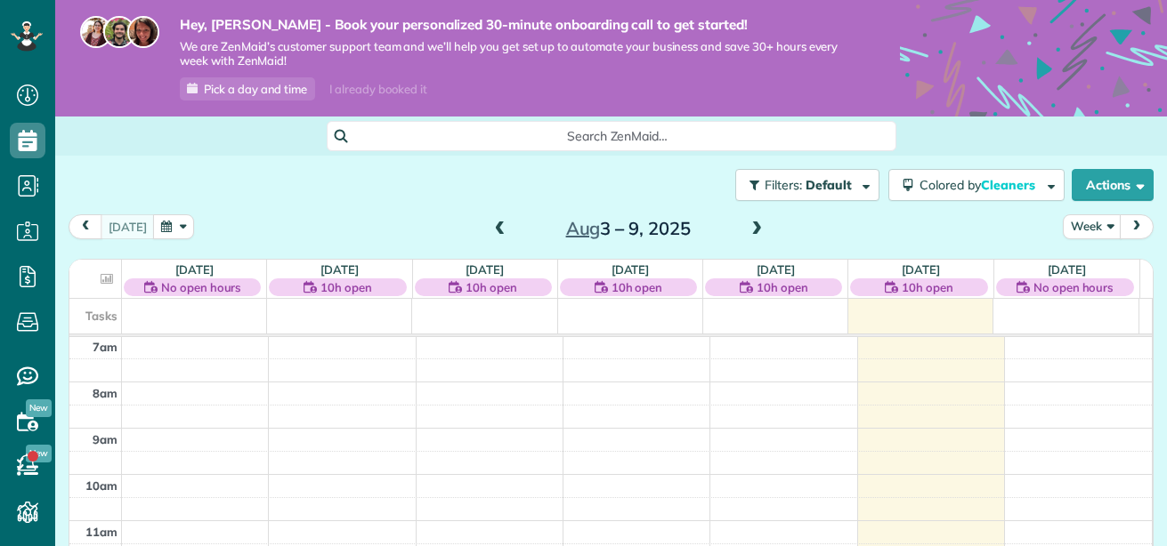
scroll to position [546, 55]
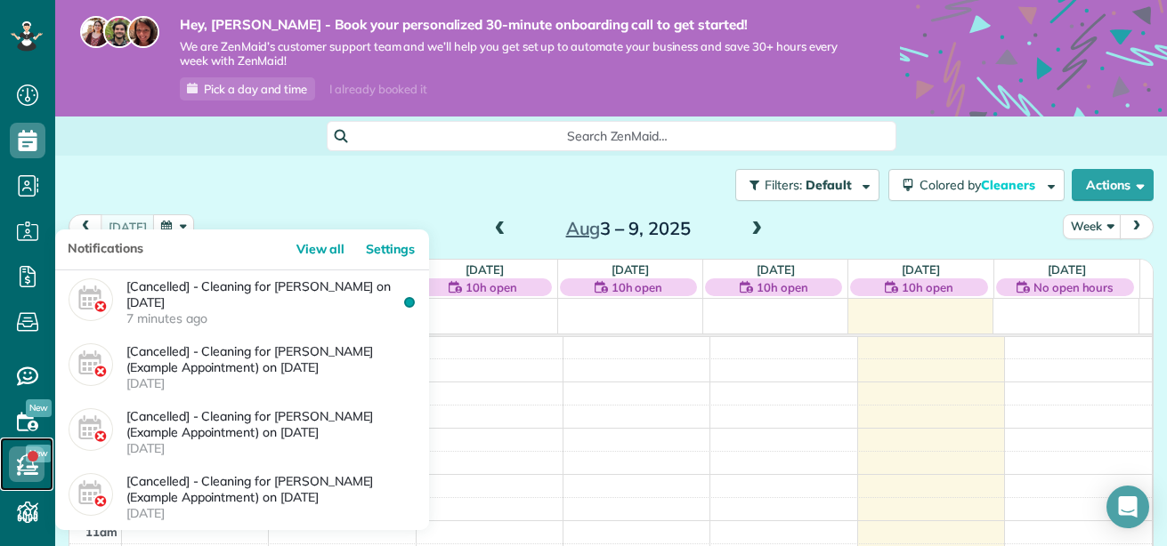
click at [44, 455] on link at bounding box center [26, 464] width 53 height 53
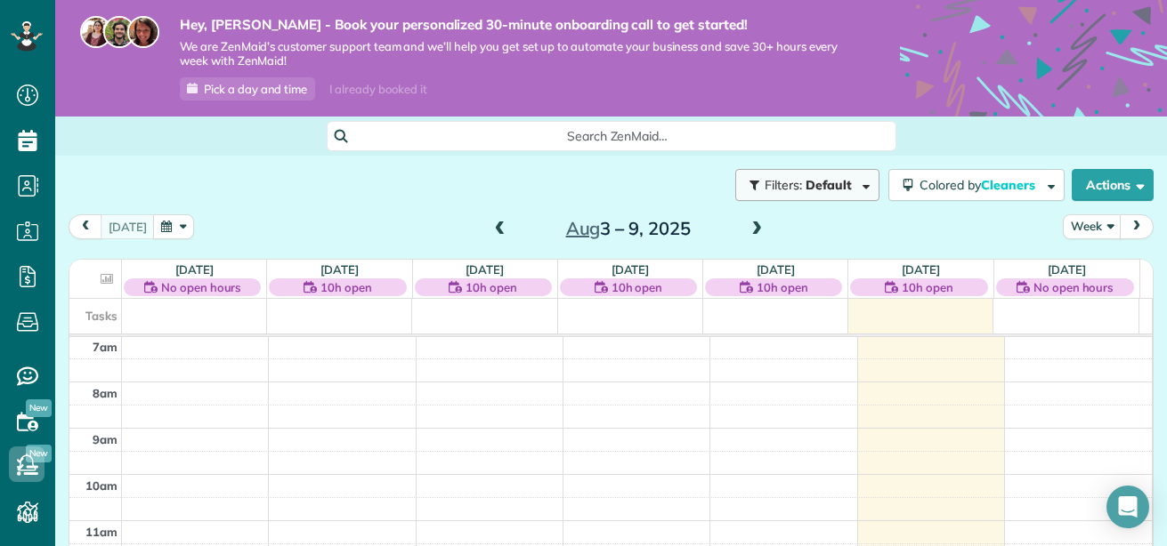
click at [856, 187] on span "button" at bounding box center [862, 184] width 13 height 13
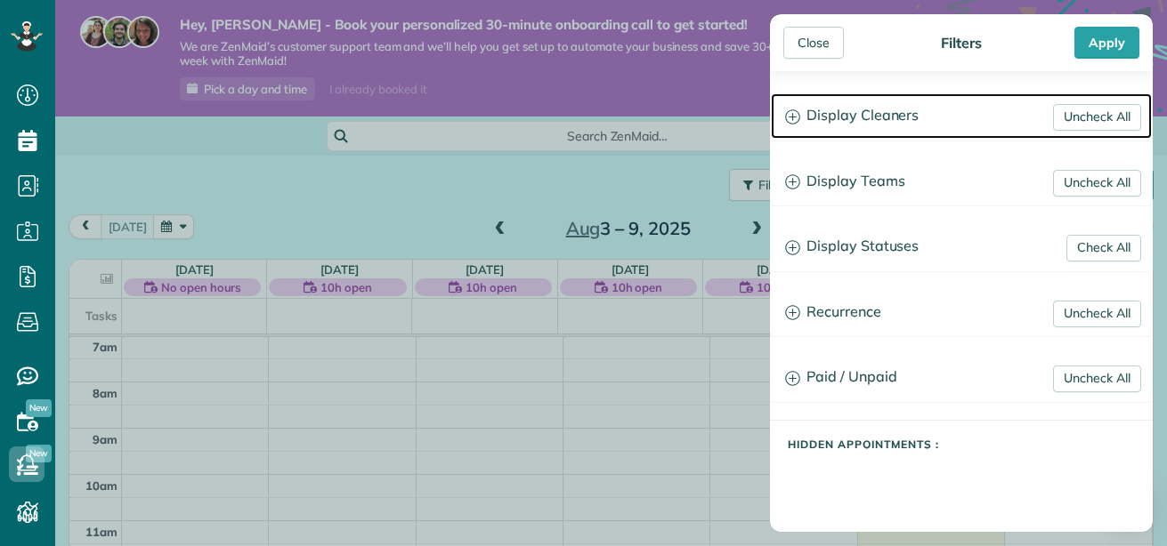
click at [799, 116] on icon at bounding box center [792, 116] width 14 height 14
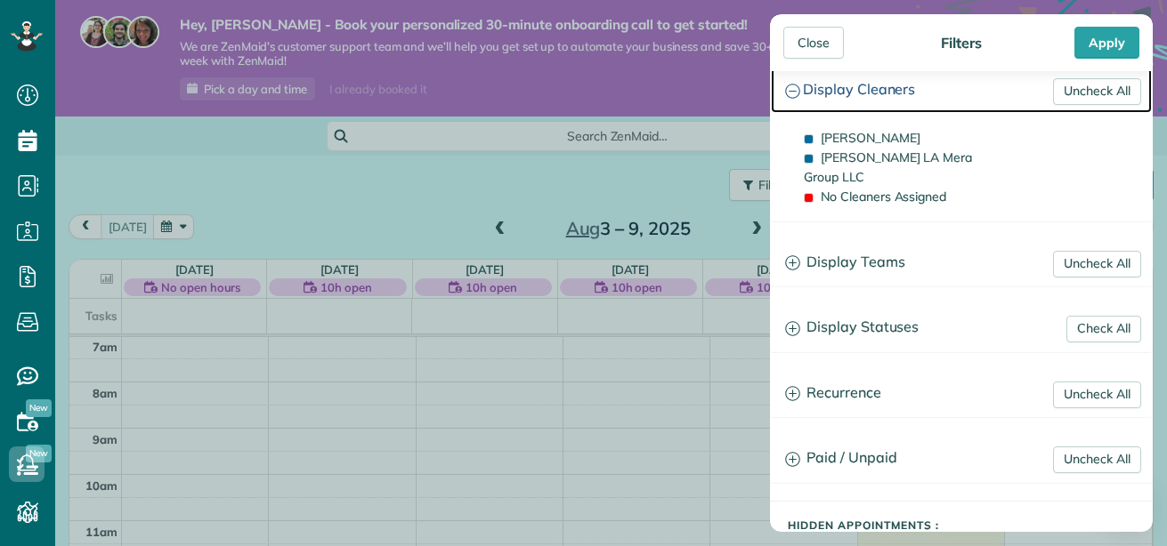
scroll to position [32, 0]
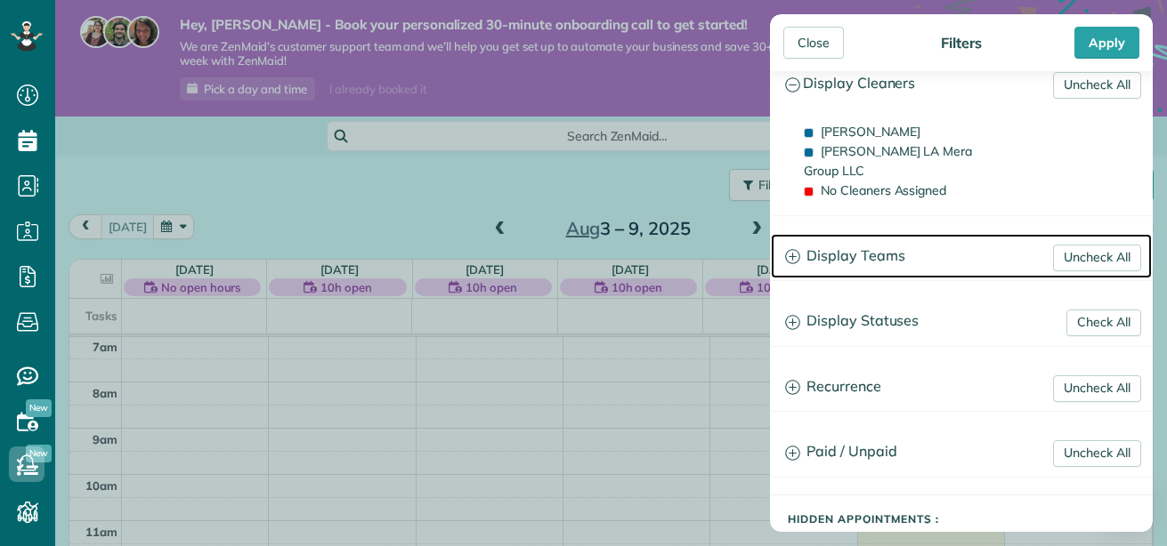
click at [787, 249] on icon at bounding box center [792, 256] width 14 height 14
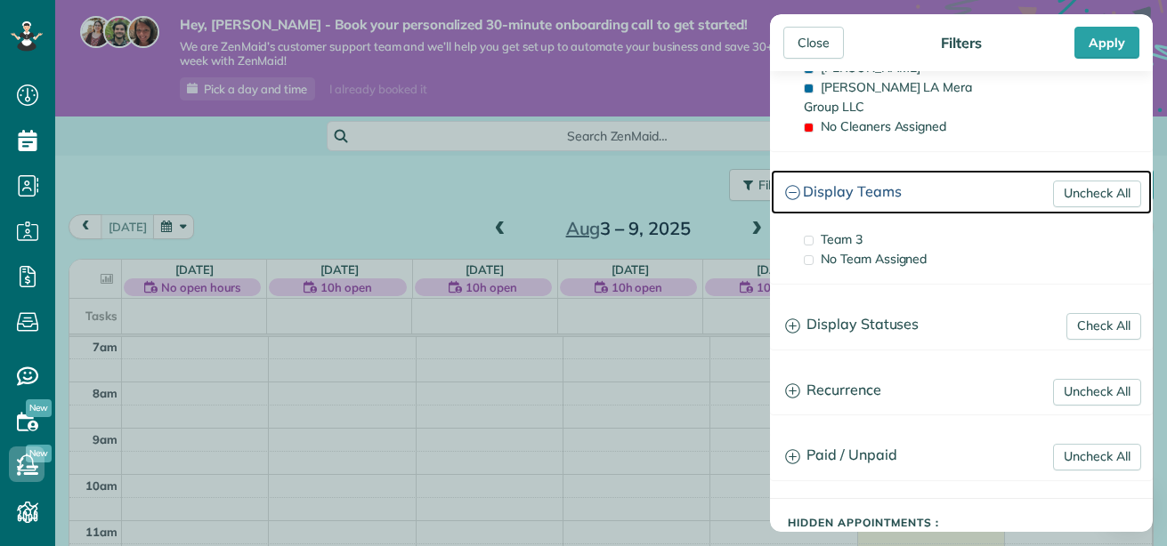
scroll to position [100, 0]
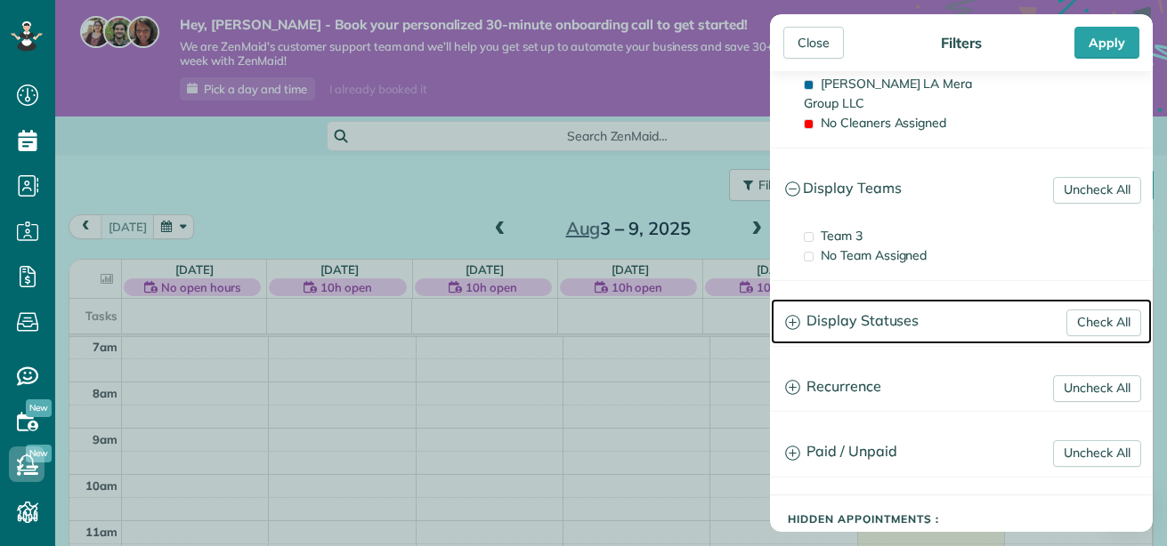
click at [790, 315] on icon at bounding box center [792, 322] width 15 height 15
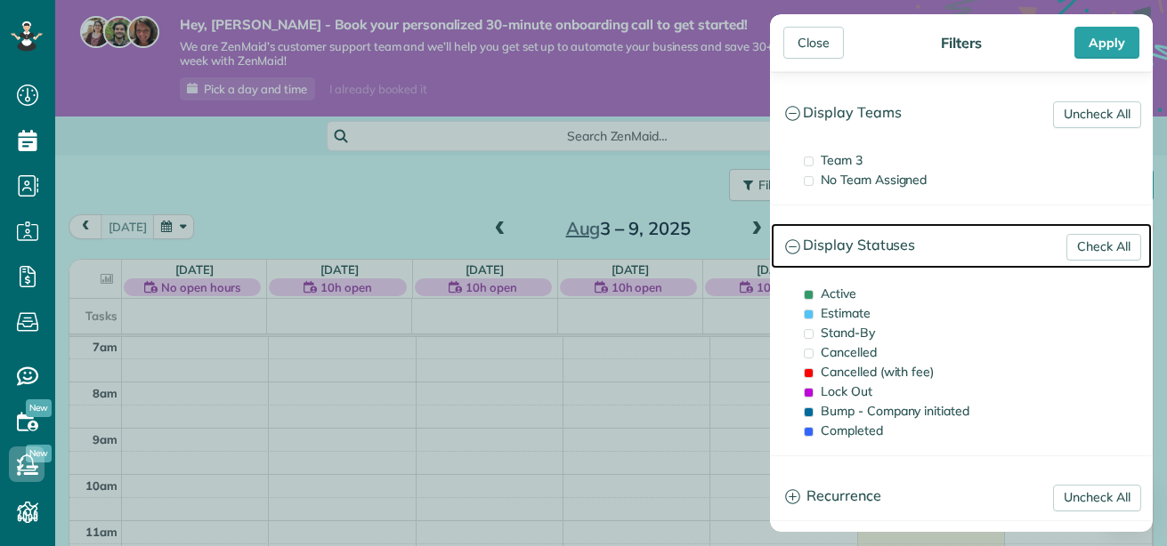
scroll to position [176, 0]
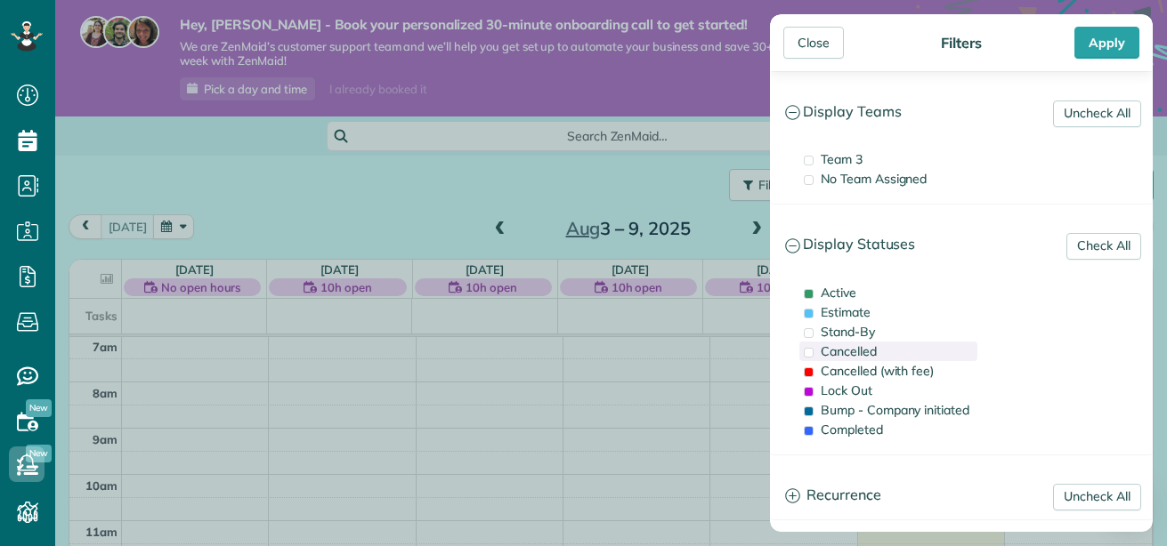
click at [811, 348] on span at bounding box center [808, 353] width 10 height 10
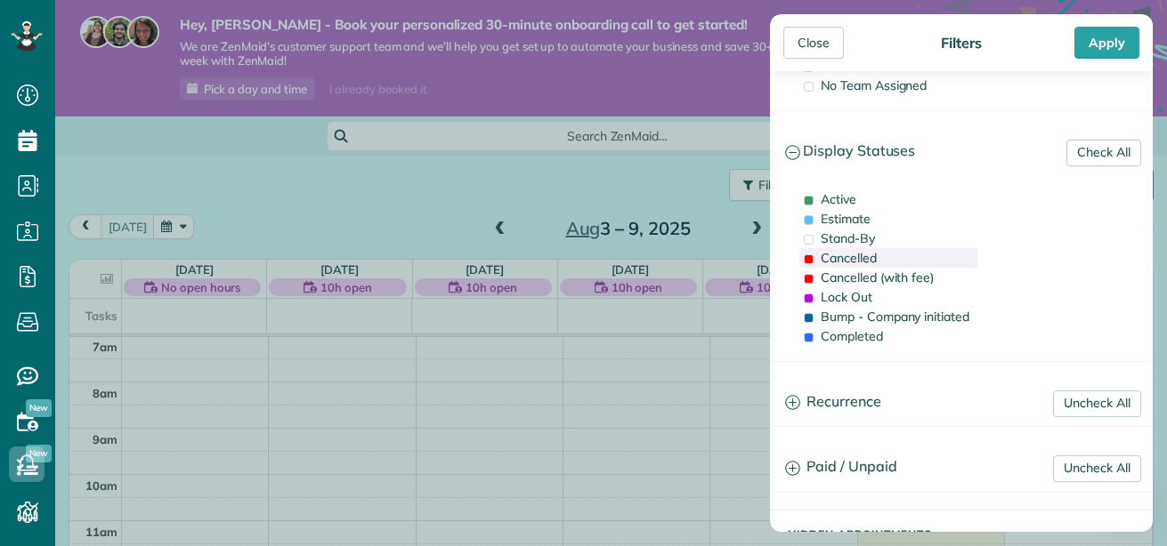
scroll to position [285, 0]
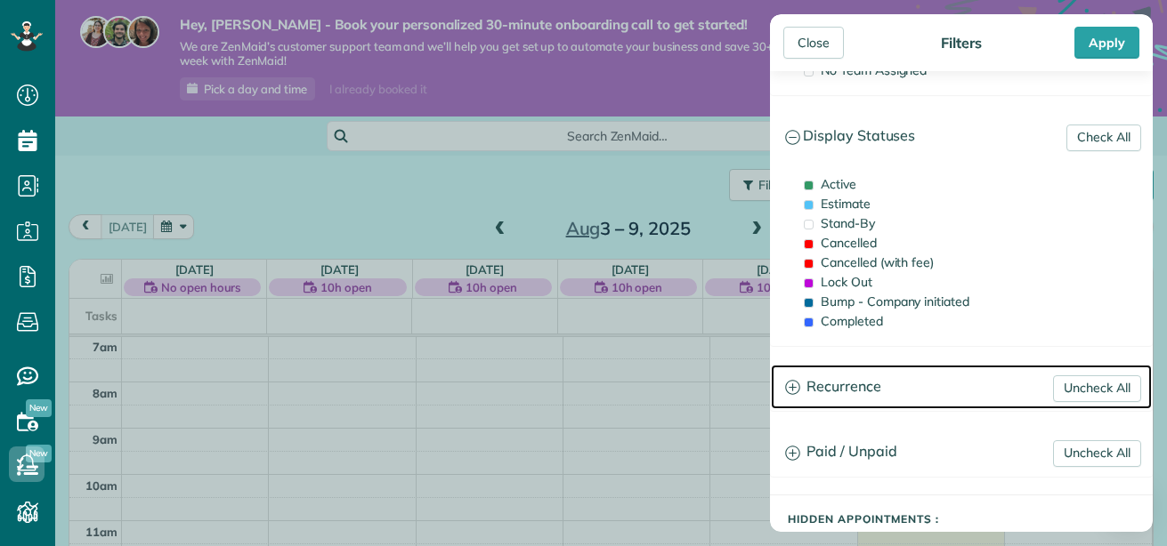
click at [795, 380] on icon at bounding box center [792, 387] width 15 height 15
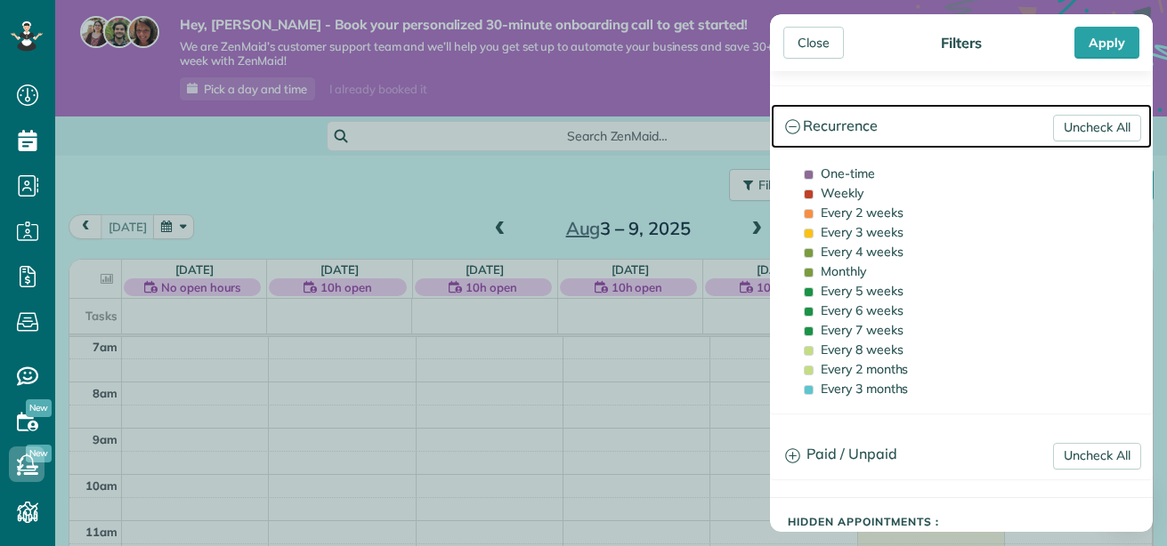
scroll to position [548, 0]
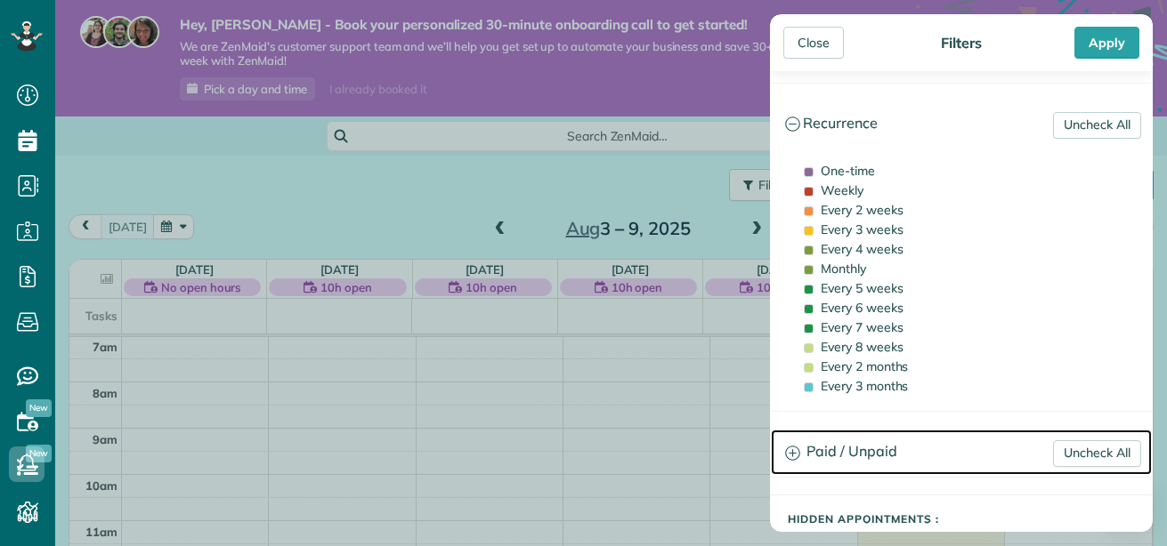
click at [795, 446] on icon at bounding box center [792, 453] width 15 height 15
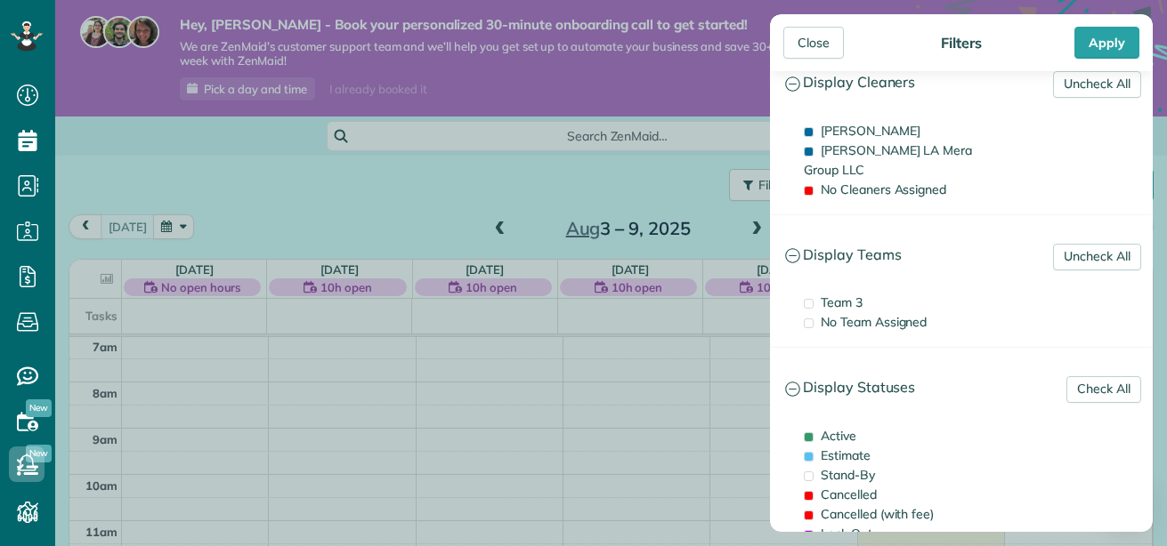
scroll to position [0, 0]
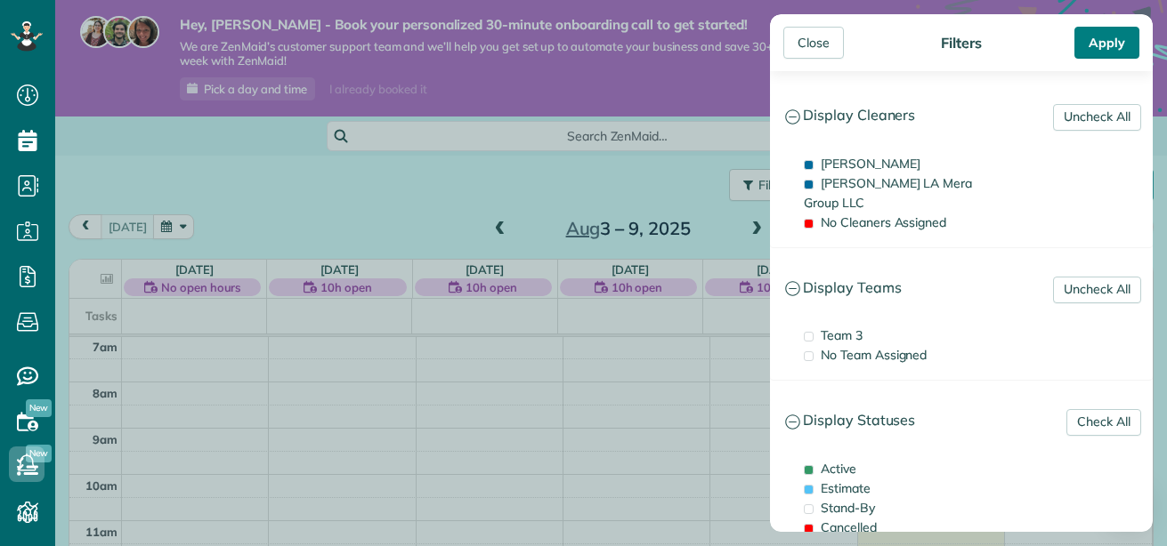
click at [1096, 45] on div "Apply" at bounding box center [1106, 43] width 65 height 32
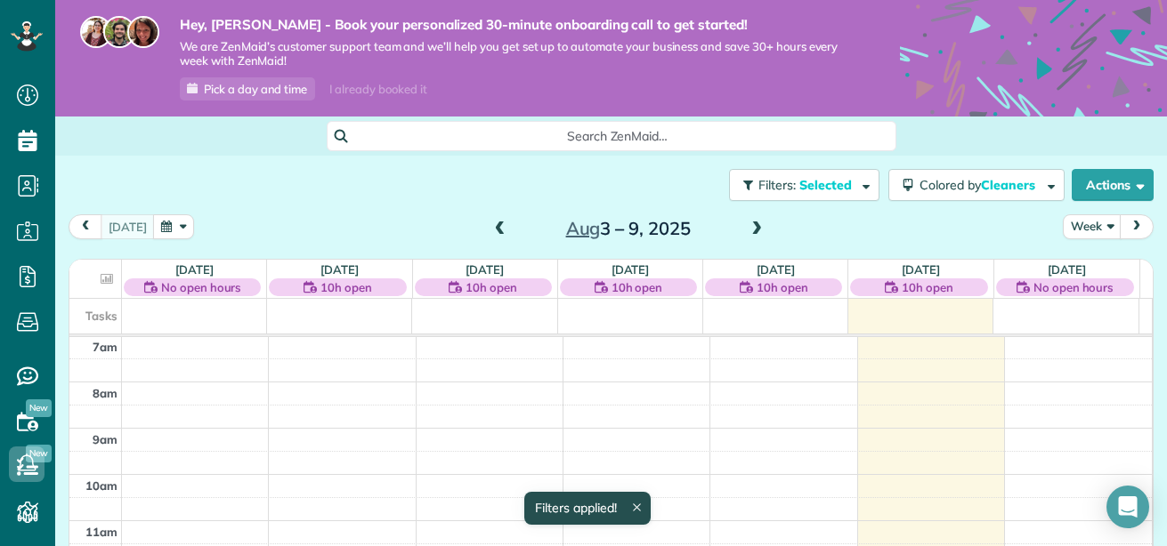
click at [750, 228] on span at bounding box center [757, 230] width 20 height 16
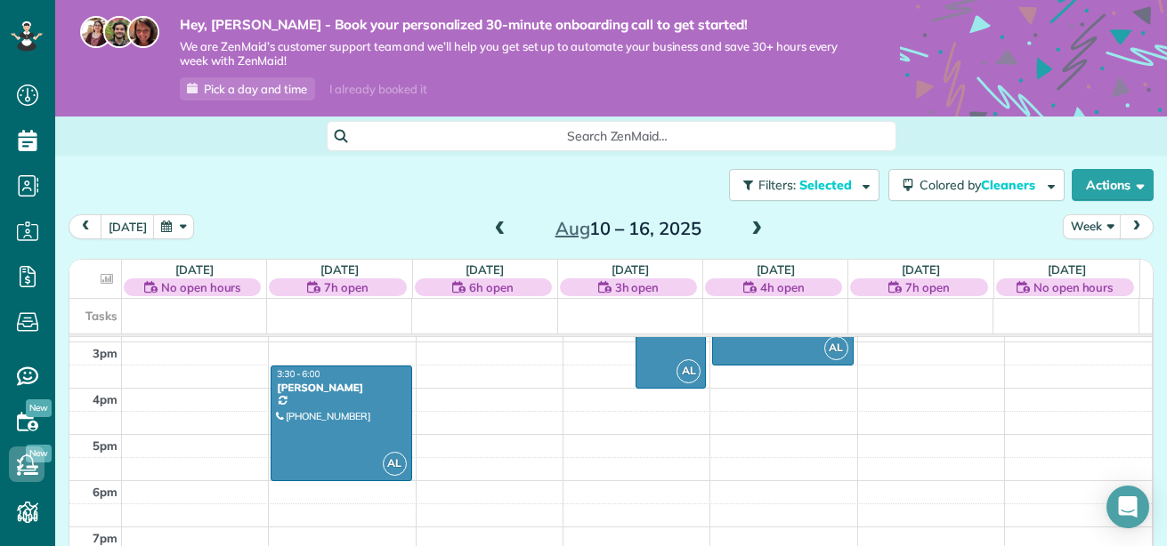
scroll to position [690, 0]
click at [318, 408] on div at bounding box center [340, 423] width 139 height 114
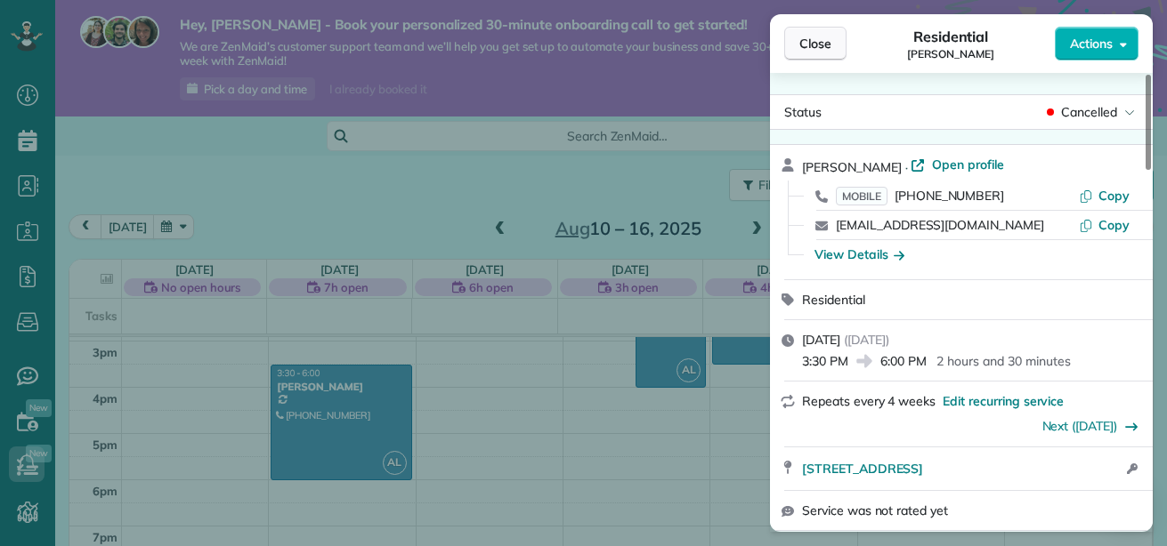
click at [811, 47] on span "Close" at bounding box center [815, 44] width 32 height 18
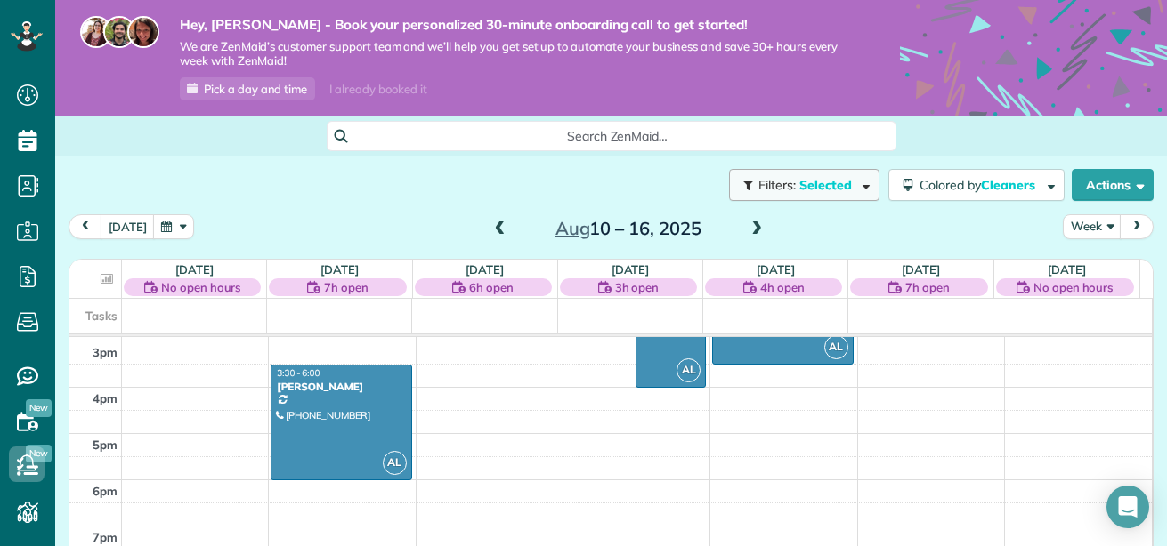
click at [856, 188] on span "button" at bounding box center [862, 184] width 13 height 13
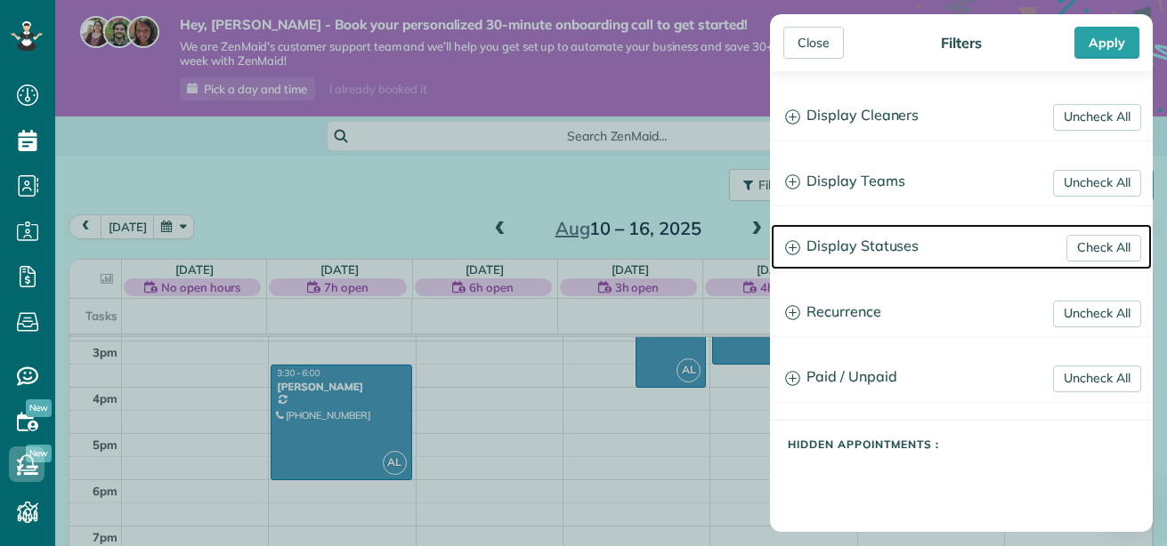
click at [795, 245] on icon at bounding box center [792, 247] width 15 height 15
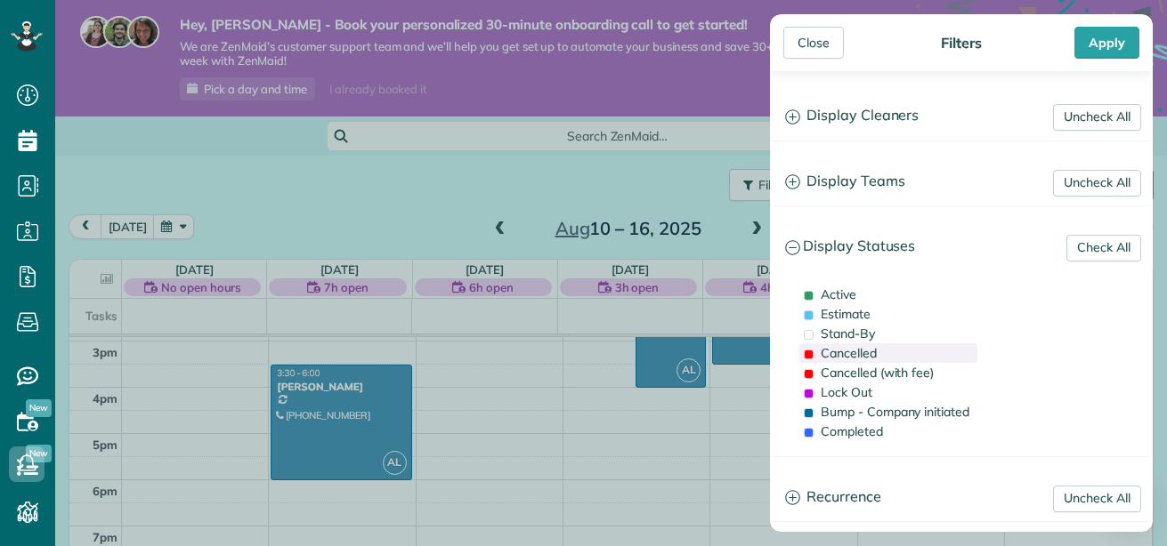
click at [806, 354] on span at bounding box center [808, 355] width 10 height 10
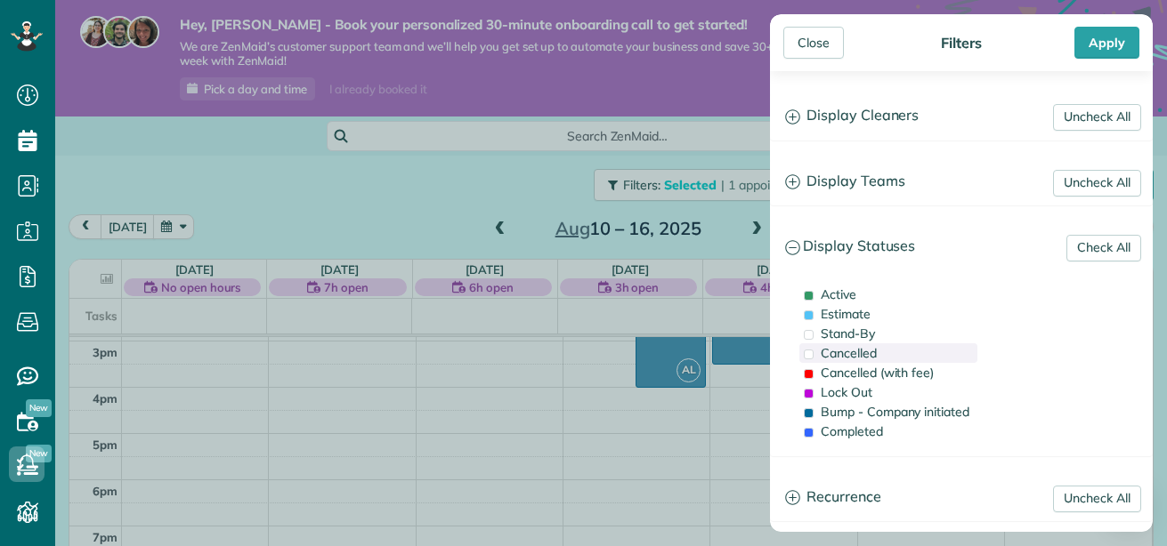
click at [810, 353] on span at bounding box center [808, 355] width 10 height 10
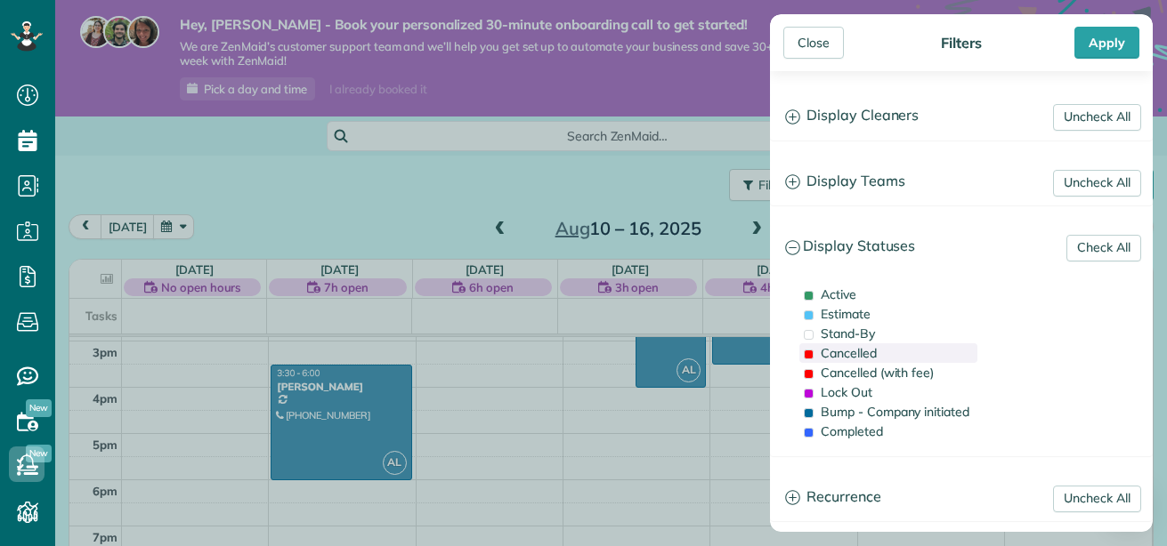
click at [810, 353] on span at bounding box center [808, 355] width 10 height 10
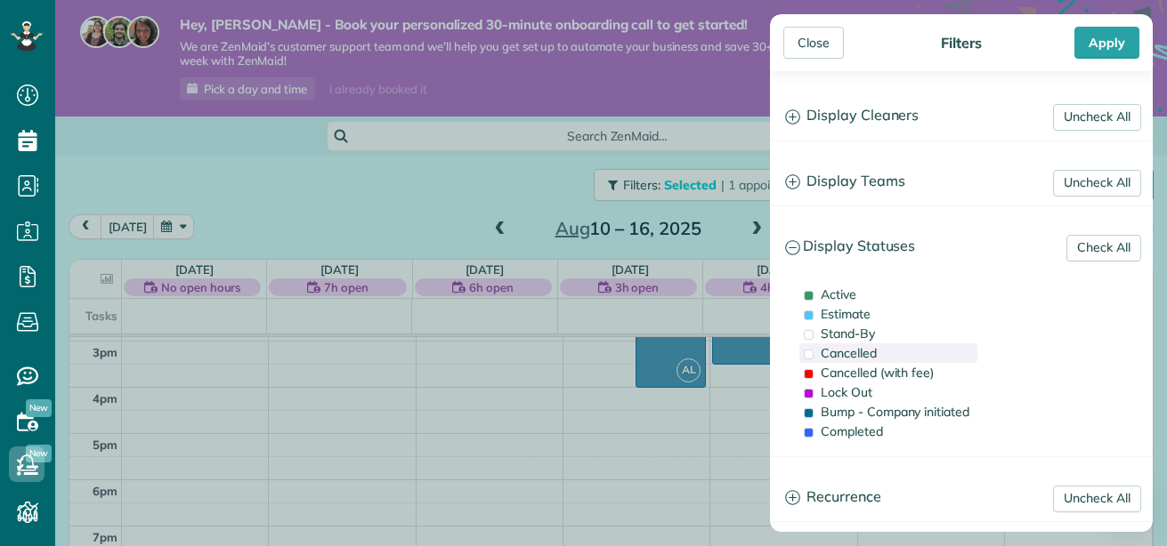
click at [813, 357] on div "Cancelled" at bounding box center [888, 353] width 178 height 20
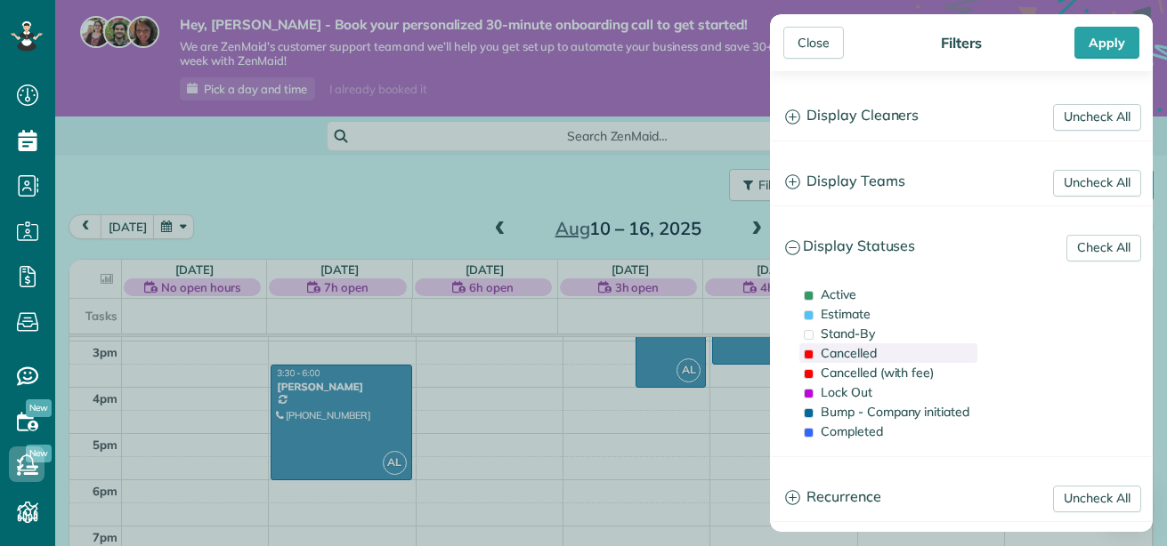
click at [813, 357] on div "Cancelled" at bounding box center [888, 353] width 178 height 20
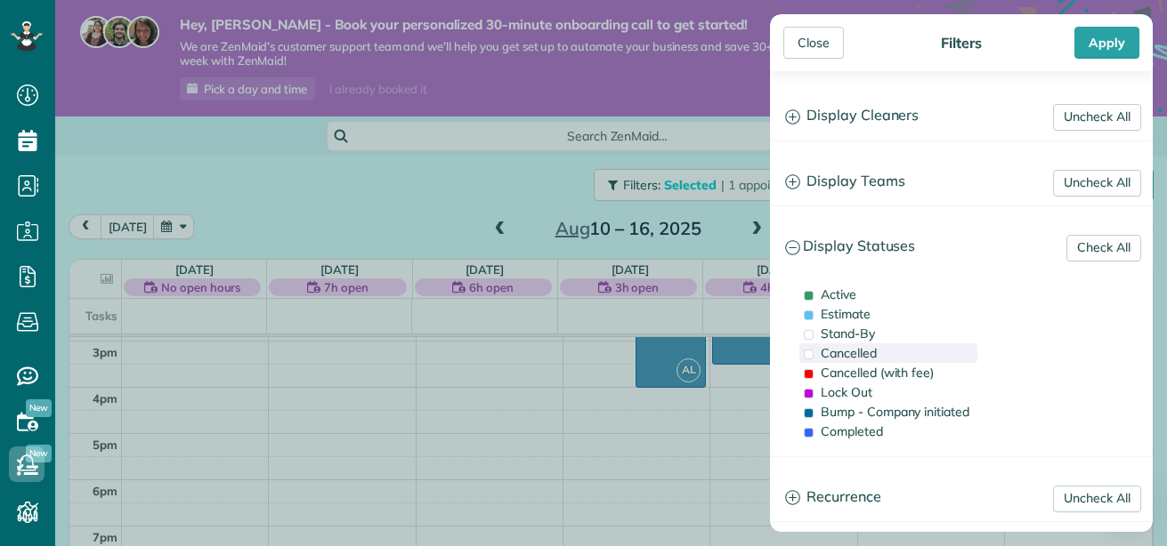
click at [813, 357] on div "Cancelled" at bounding box center [888, 353] width 178 height 20
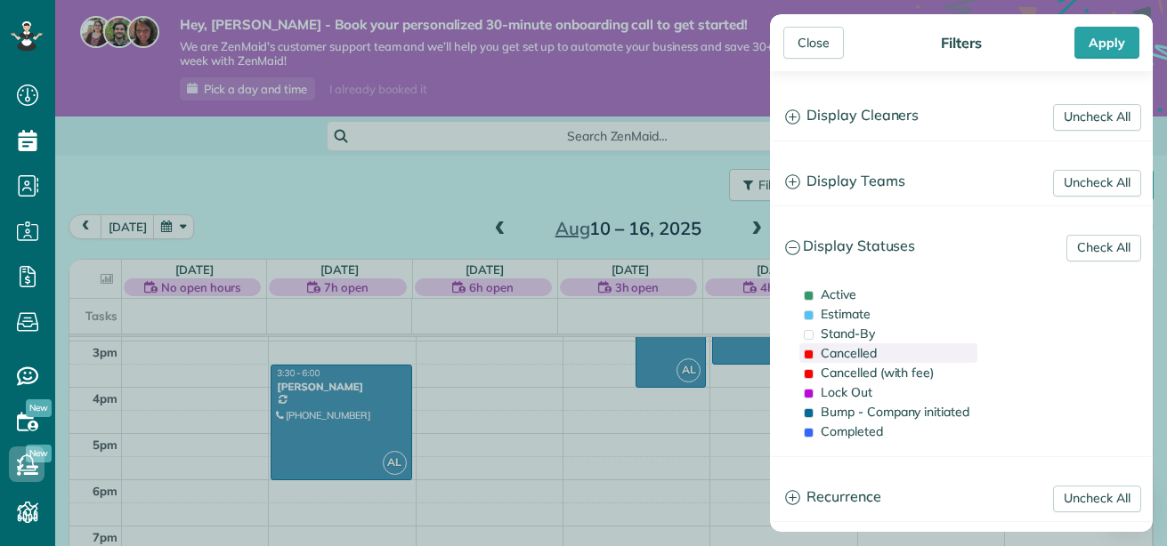
click at [813, 357] on div "Cancelled" at bounding box center [888, 353] width 178 height 20
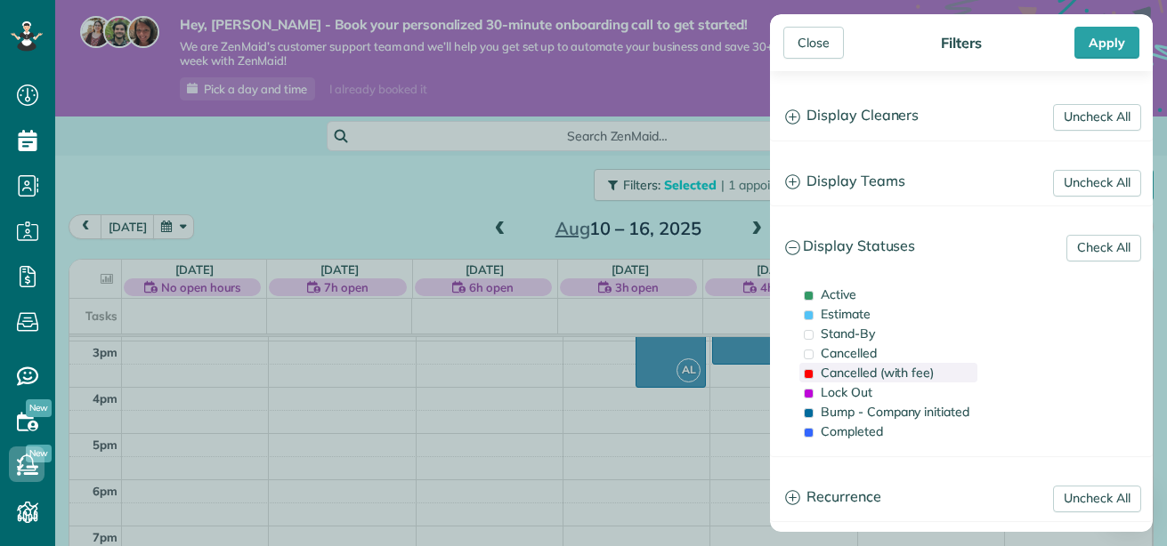
click at [809, 378] on span at bounding box center [808, 374] width 10 height 10
click at [807, 391] on span at bounding box center [808, 394] width 10 height 10
click at [809, 410] on span at bounding box center [808, 413] width 10 height 10
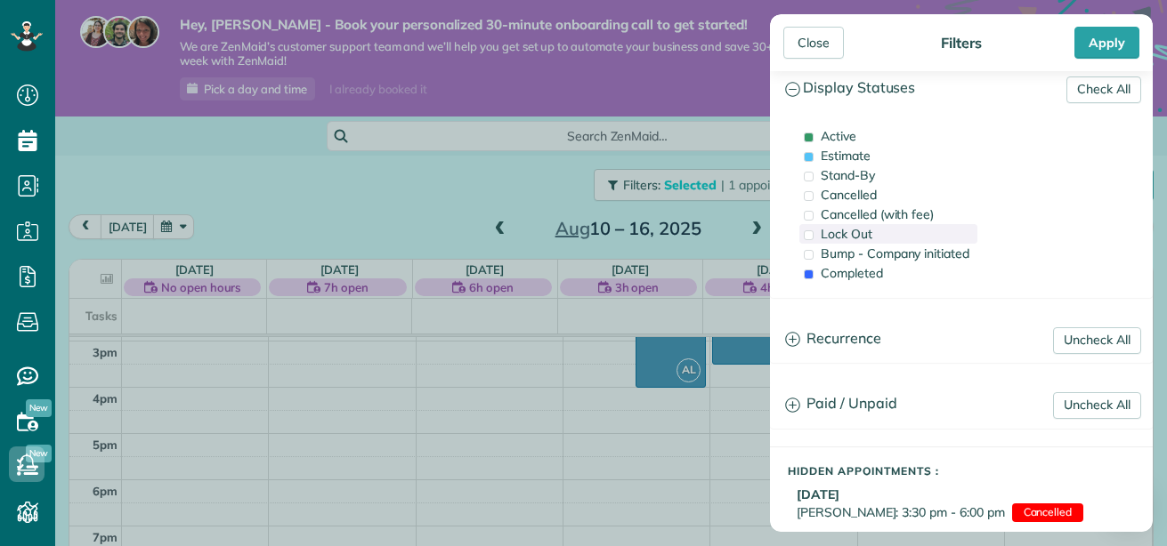
scroll to position [179, 0]
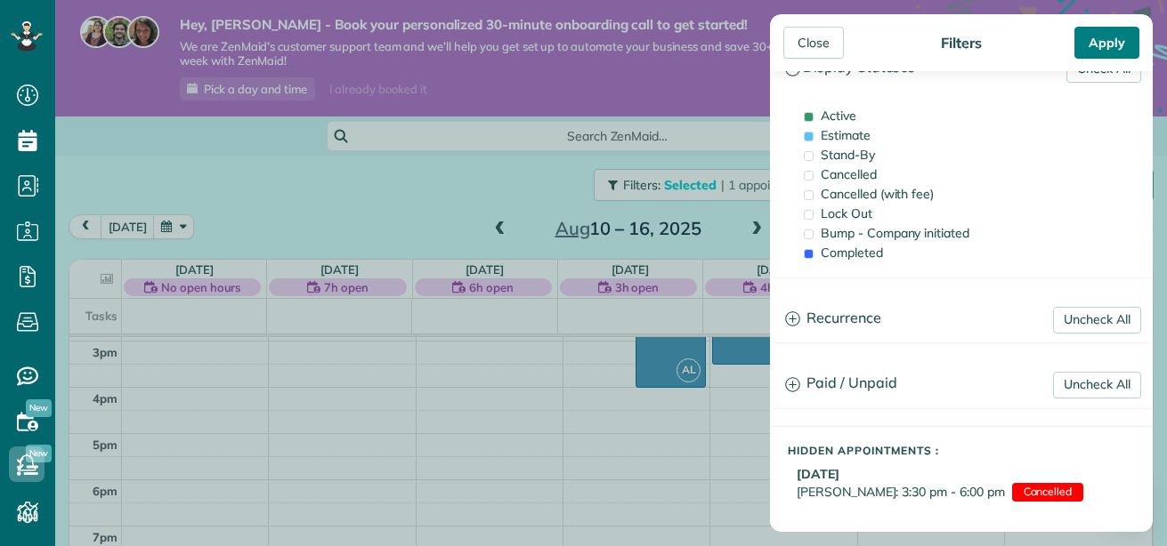
click at [1110, 36] on div "Apply" at bounding box center [1106, 43] width 65 height 32
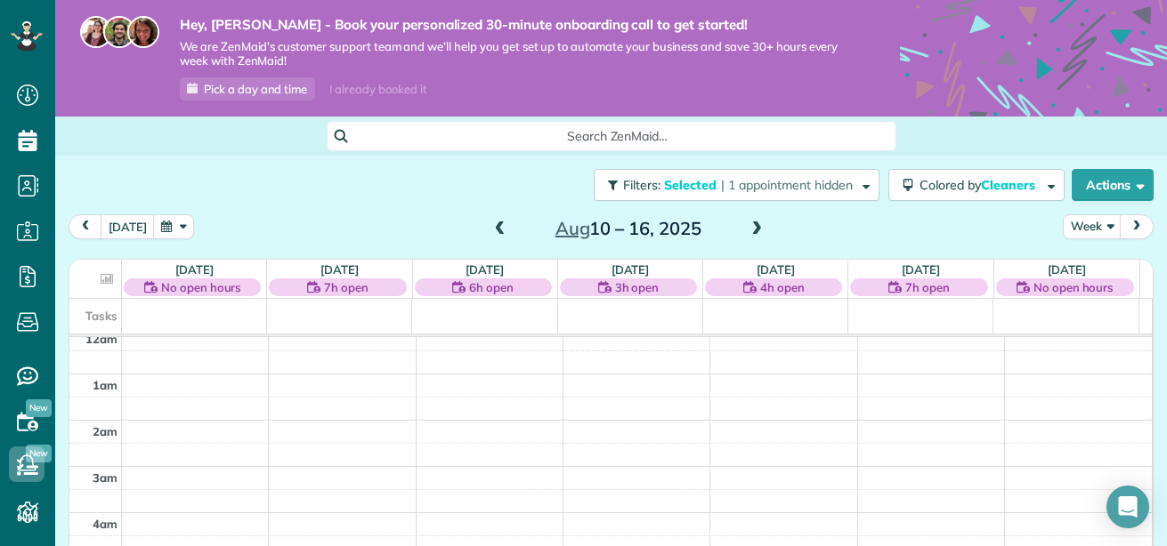
scroll to position [0, 0]
click at [1130, 186] on span "button" at bounding box center [1136, 184] width 13 height 13
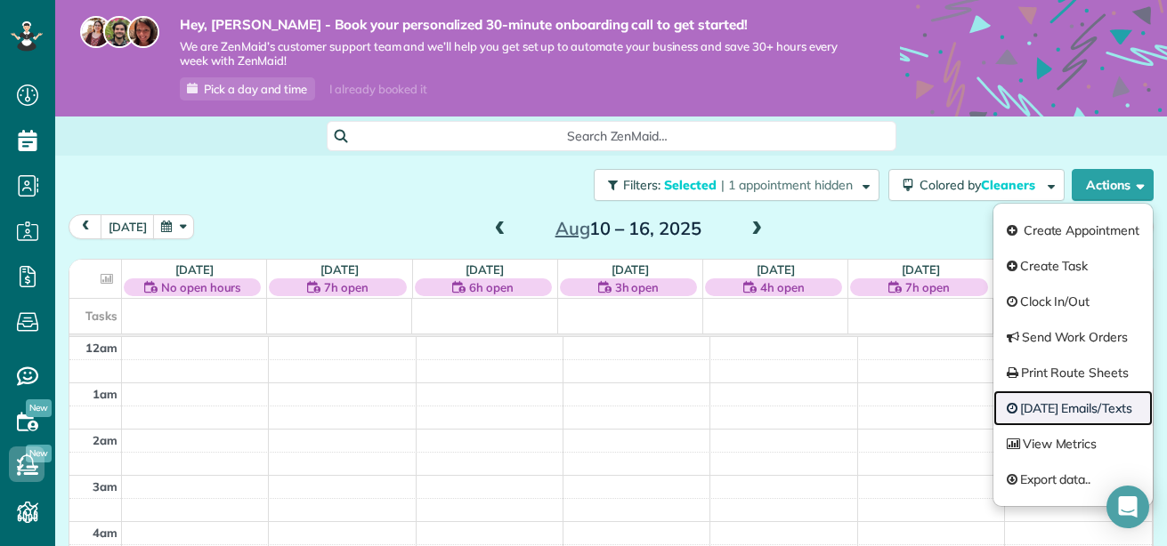
click at [1020, 408] on link "[DATE] Emails/Texts" at bounding box center [1072, 409] width 159 height 36
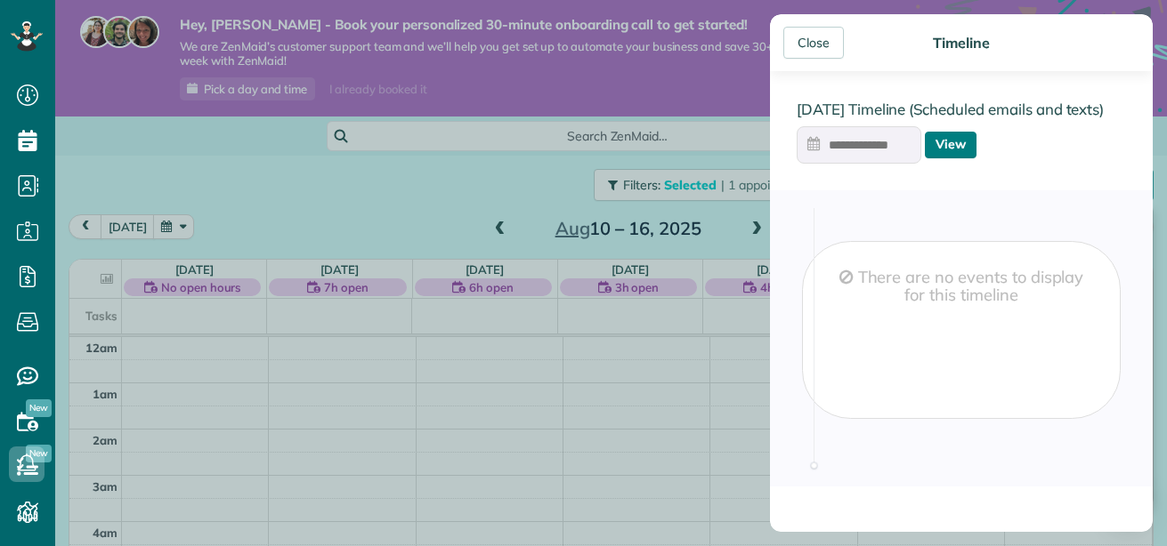
click at [937, 144] on link "View" at bounding box center [950, 145] width 52 height 27
click at [860, 155] on input "text" at bounding box center [858, 144] width 125 height 37
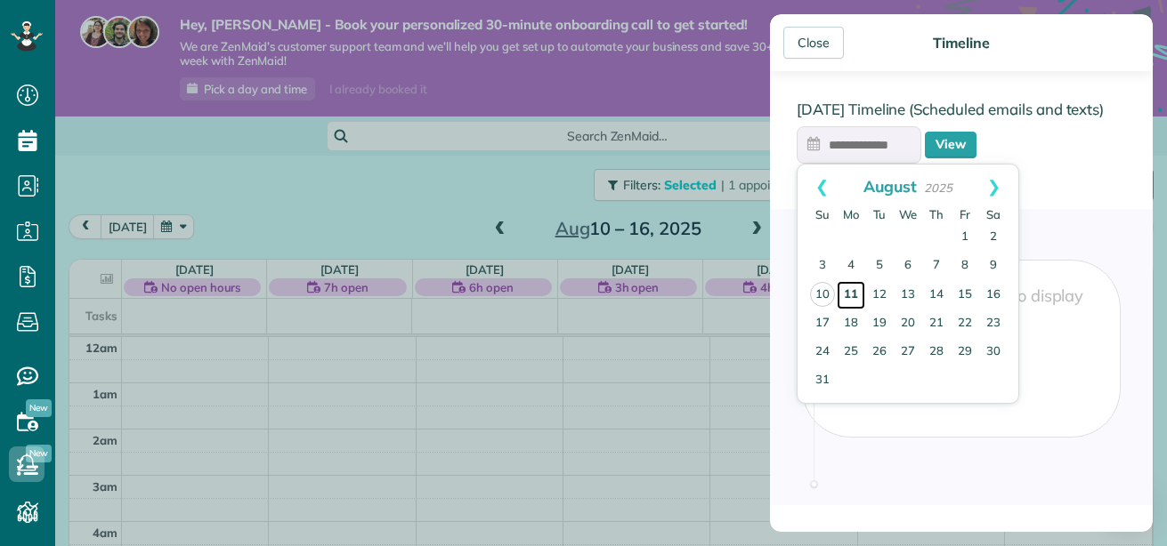
click at [855, 287] on link "11" at bounding box center [850, 295] width 28 height 28
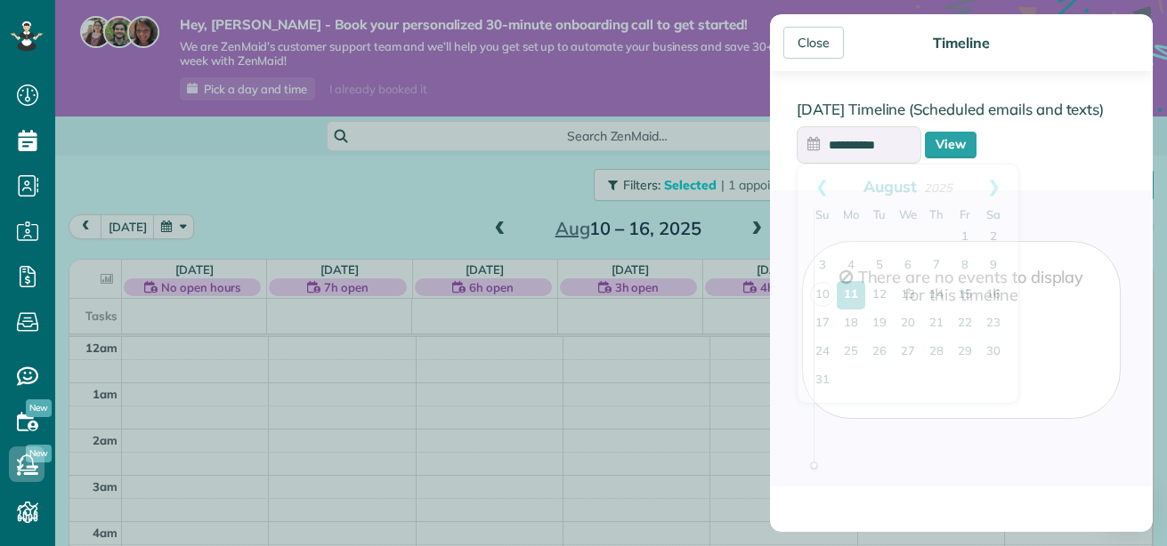
click at [893, 146] on input "**********" at bounding box center [858, 144] width 125 height 37
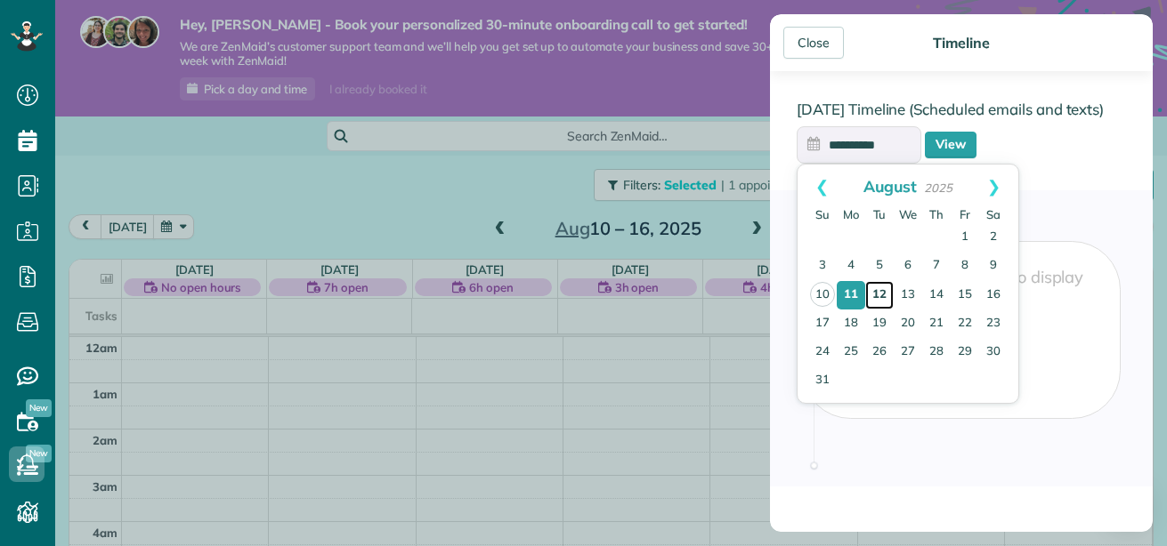
click at [878, 289] on link "12" at bounding box center [879, 295] width 28 height 28
type input "**********"
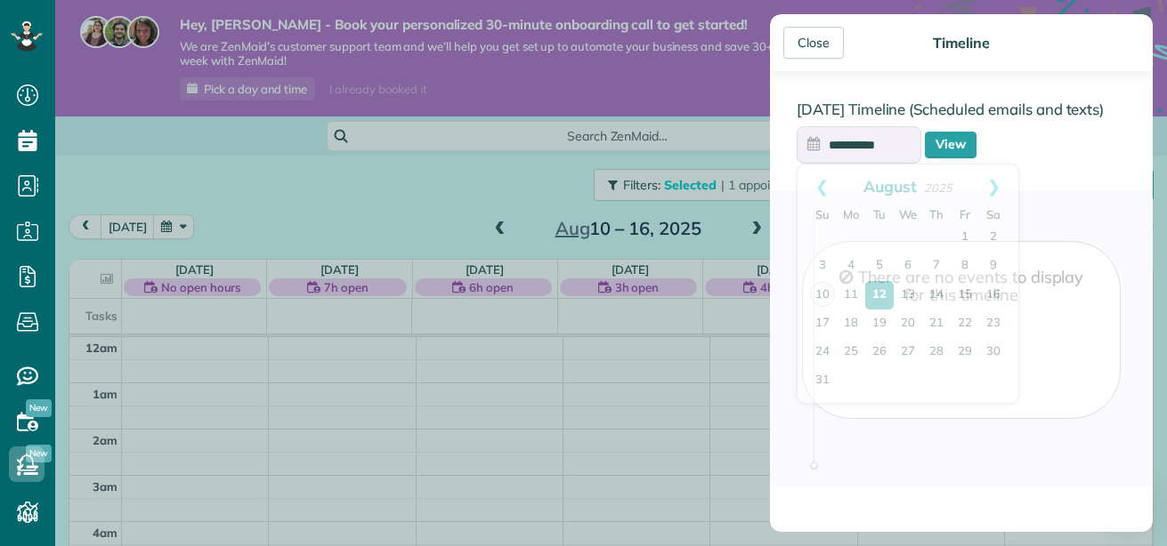
click at [862, 149] on input "**********" at bounding box center [858, 144] width 125 height 37
click at [946, 133] on link "View" at bounding box center [950, 145] width 52 height 27
click at [879, 140] on input "text" at bounding box center [858, 144] width 125 height 37
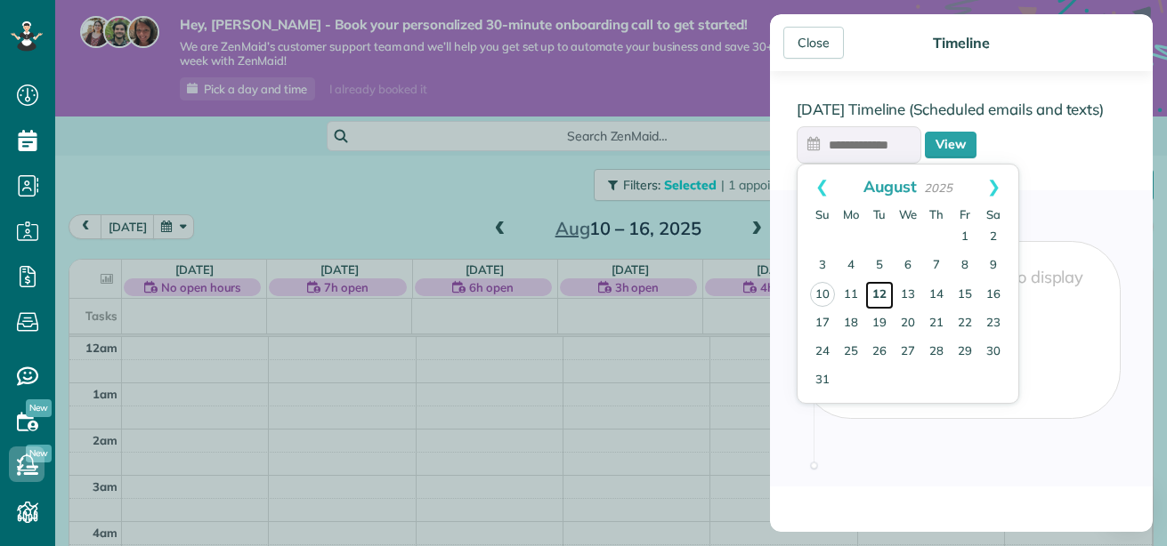
click at [881, 295] on link "12" at bounding box center [879, 295] width 28 height 28
type input "**********"
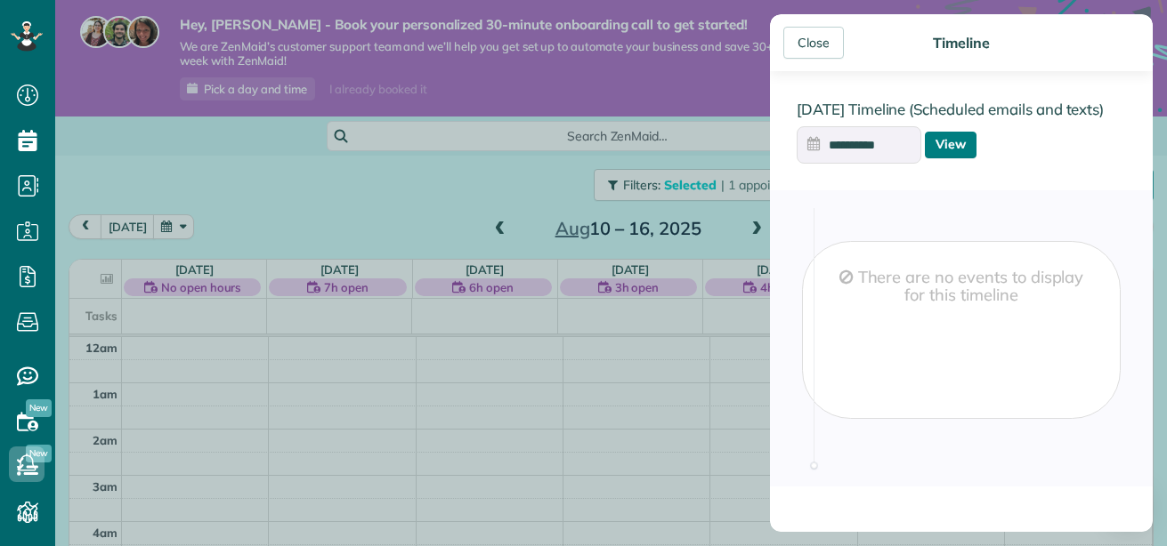
click at [939, 152] on link "View" at bounding box center [950, 145] width 52 height 27
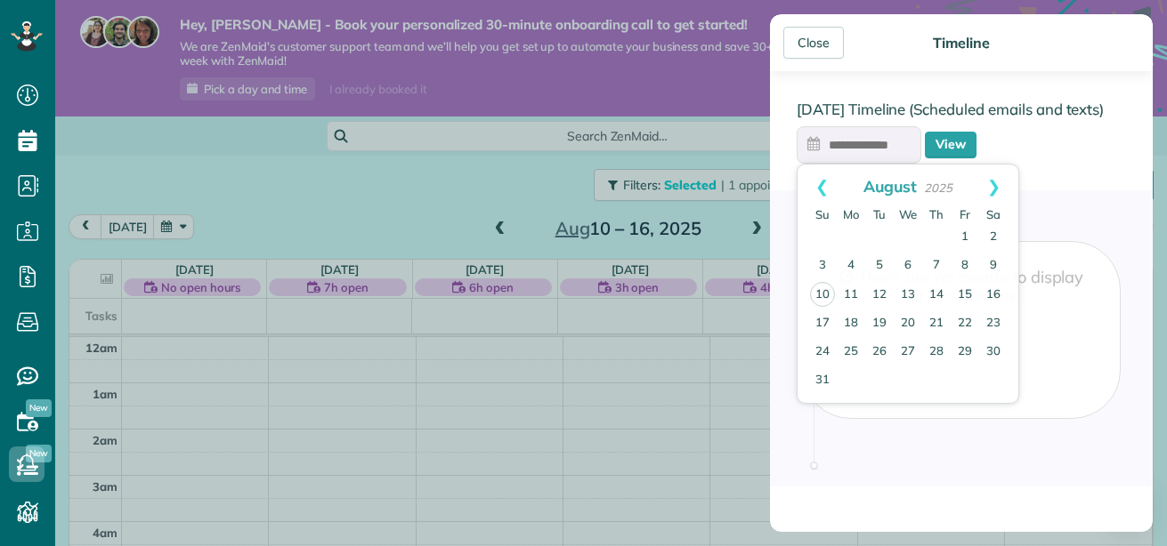
click at [868, 154] on input "text" at bounding box center [858, 144] width 125 height 37
click at [915, 285] on link "13" at bounding box center [907, 295] width 28 height 28
type input "**********"
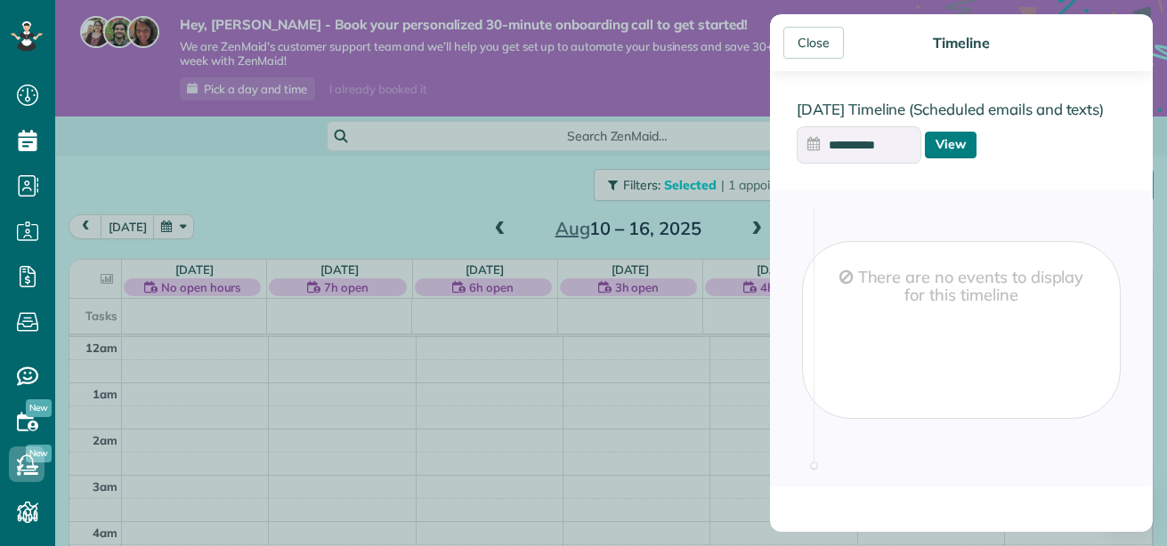
click at [954, 150] on link "View" at bounding box center [950, 145] width 52 height 27
click at [812, 43] on div "Close" at bounding box center [813, 43] width 61 height 32
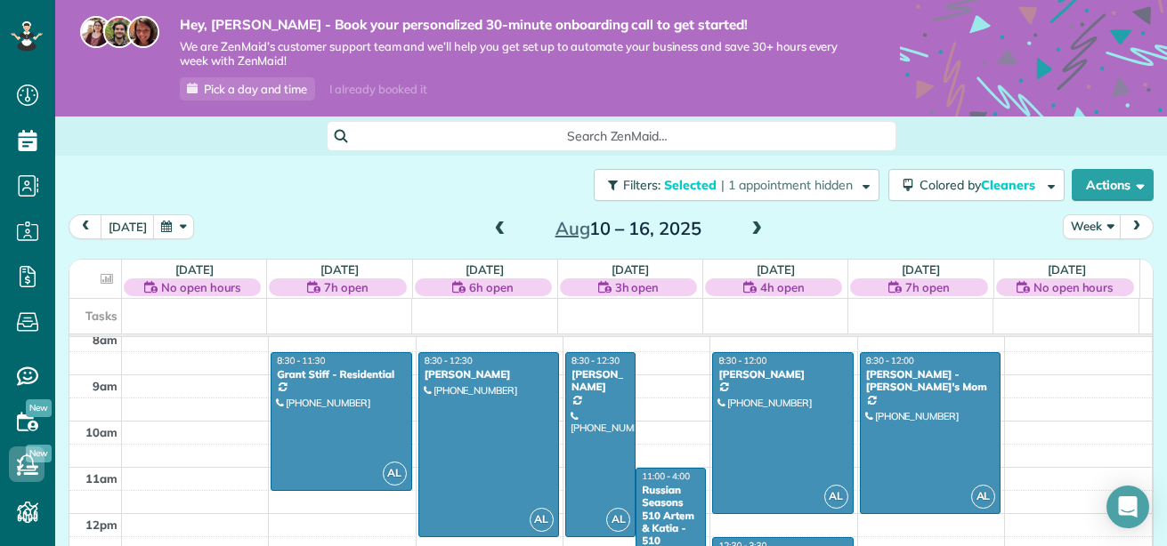
scroll to position [376, 0]
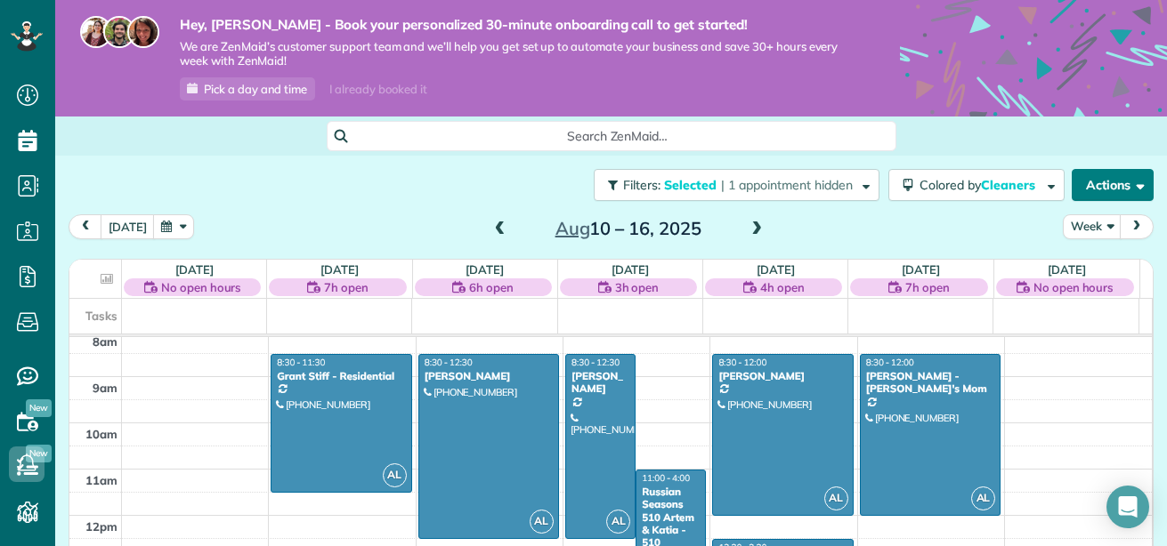
click at [1130, 186] on span "button" at bounding box center [1136, 184] width 13 height 13
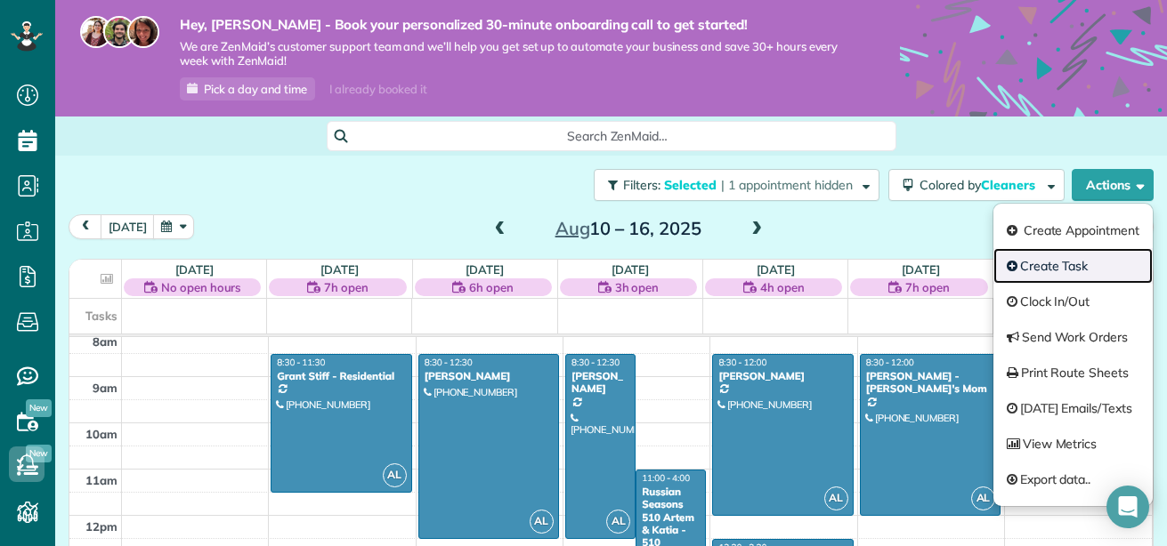
click at [1033, 261] on link "Create Task" at bounding box center [1072, 266] width 159 height 36
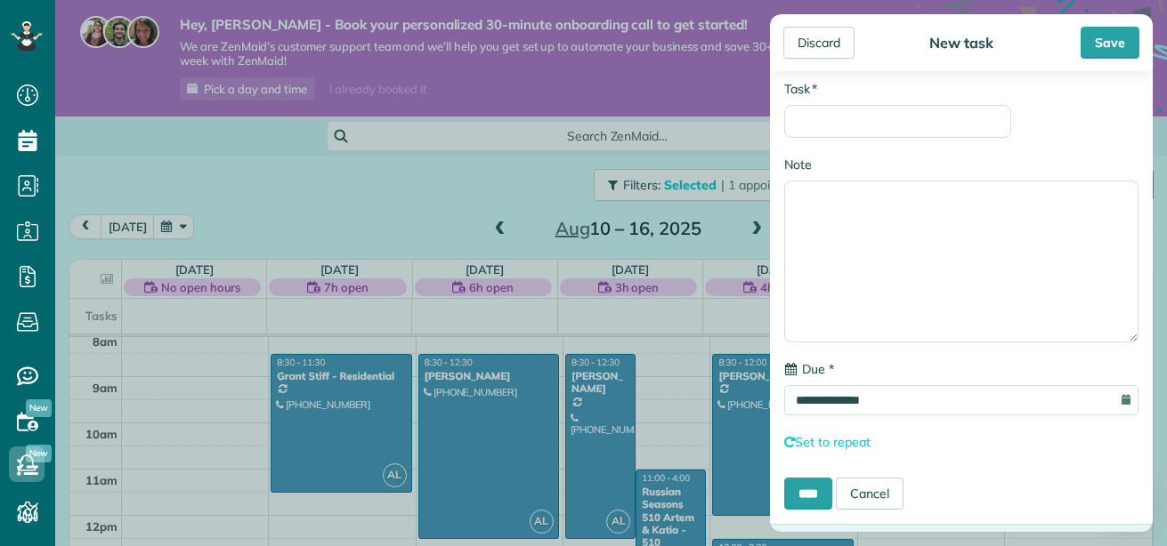
scroll to position [37, 0]
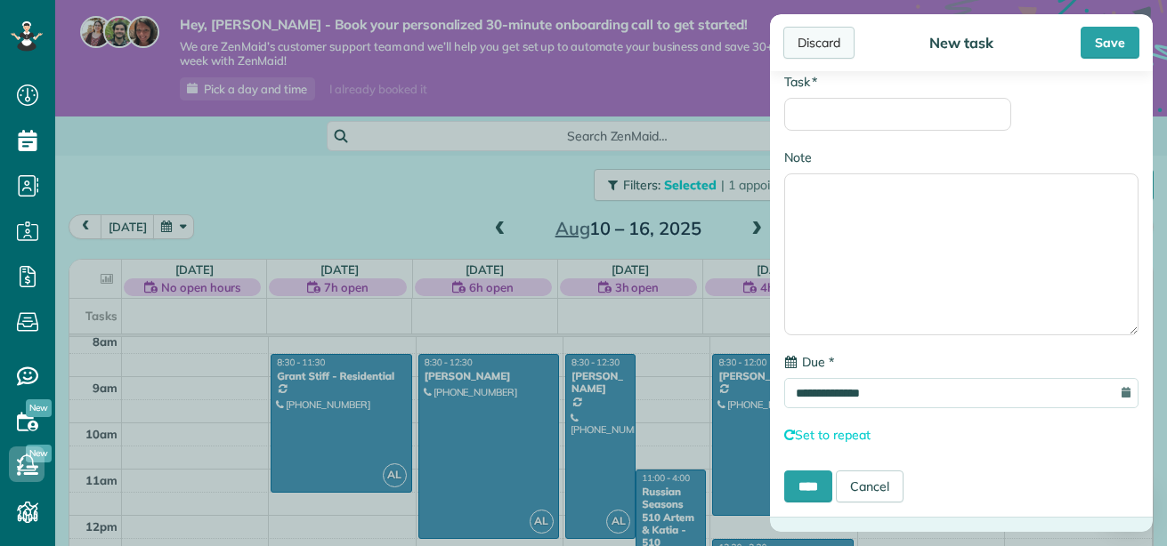
click at [816, 38] on div "Discard" at bounding box center [818, 43] width 71 height 32
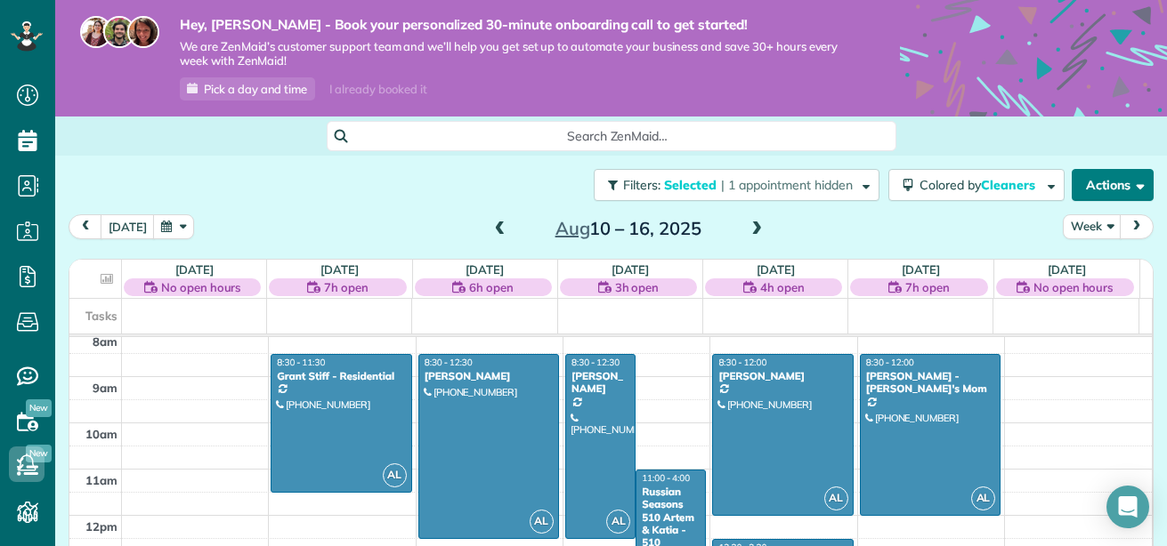
click at [1135, 184] on button "Actions" at bounding box center [1112, 185] width 82 height 32
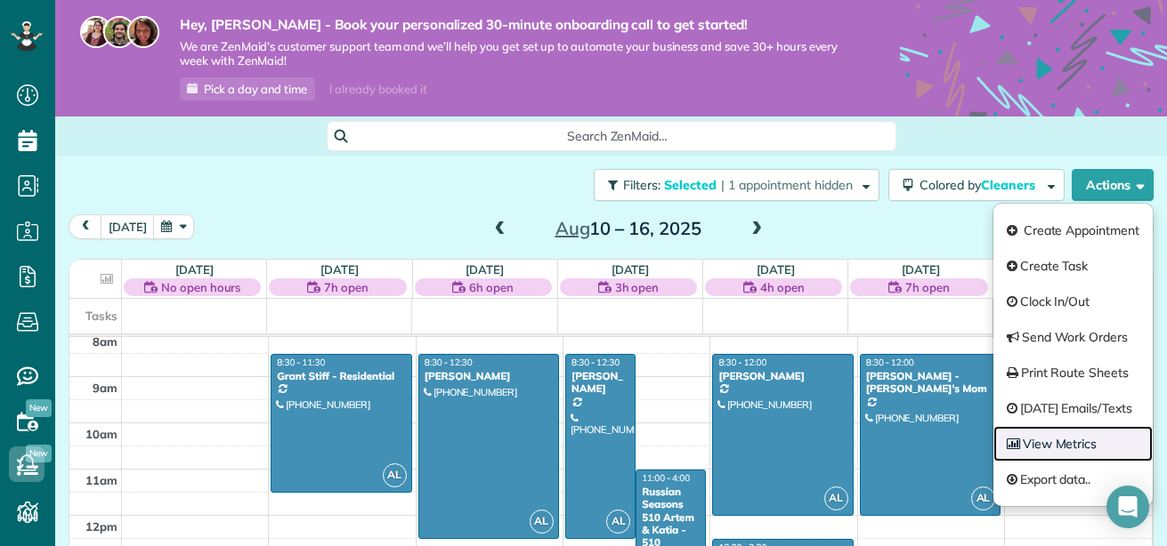
click at [1071, 445] on link "View Metrics" at bounding box center [1072, 444] width 159 height 36
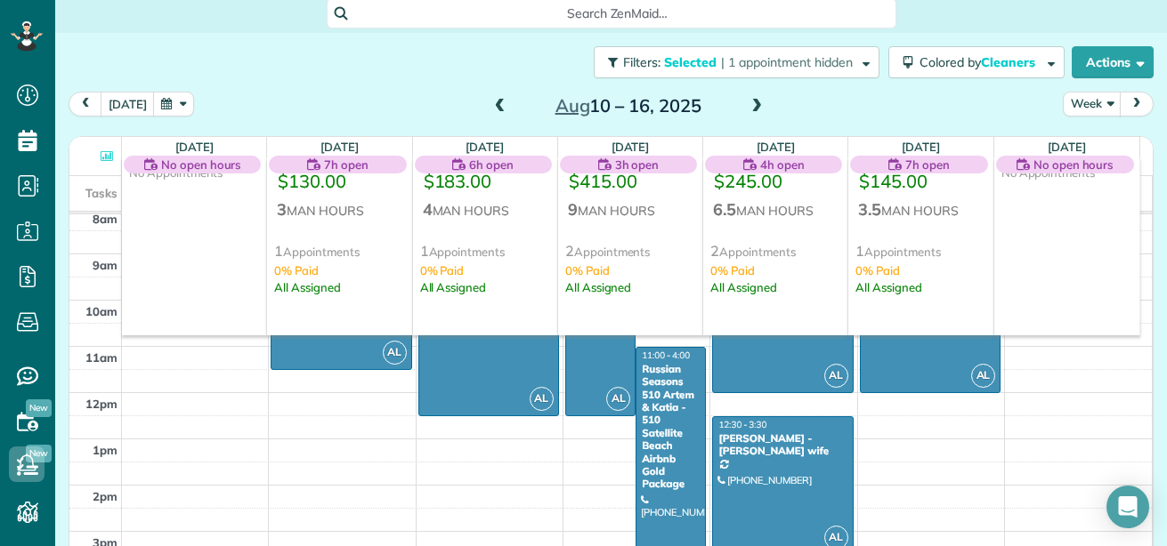
scroll to position [122, 0]
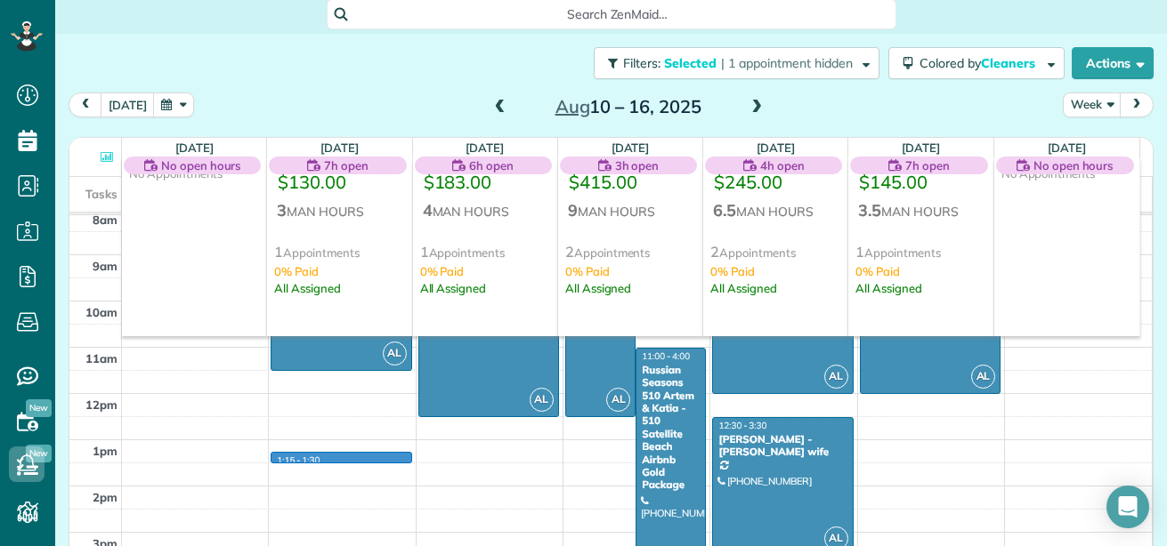
click at [294, 461] on div "12am 1am 2am 3am 4am 5am 6am 7am 8am 9am 10am 11am 12pm 1pm 2pm 3pm 4pm 5pm 6pm…" at bounding box center [610, 394] width 1082 height 1110
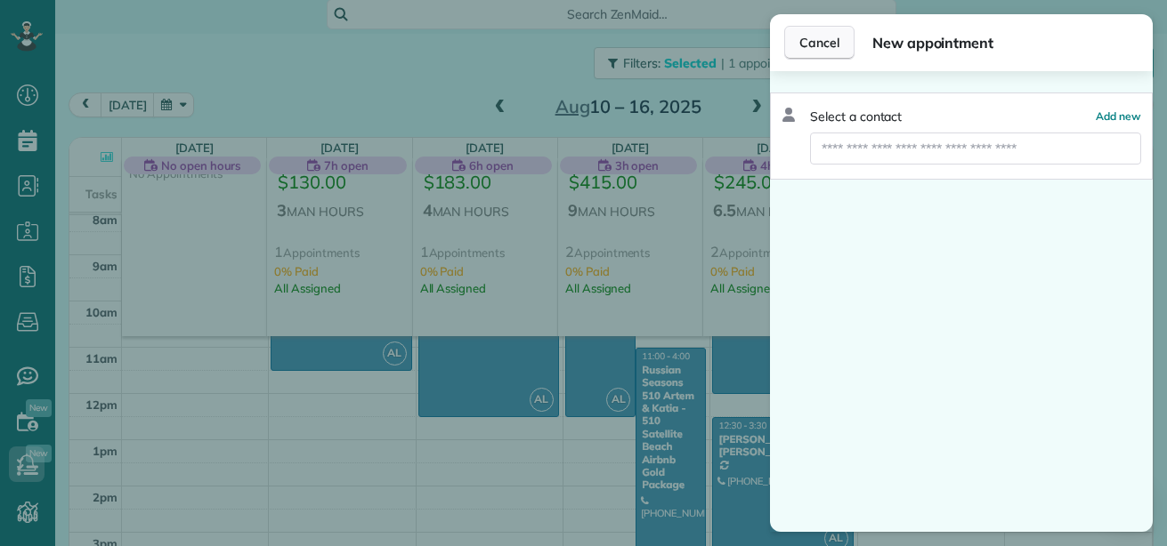
click at [823, 47] on span "Cancel" at bounding box center [819, 43] width 40 height 18
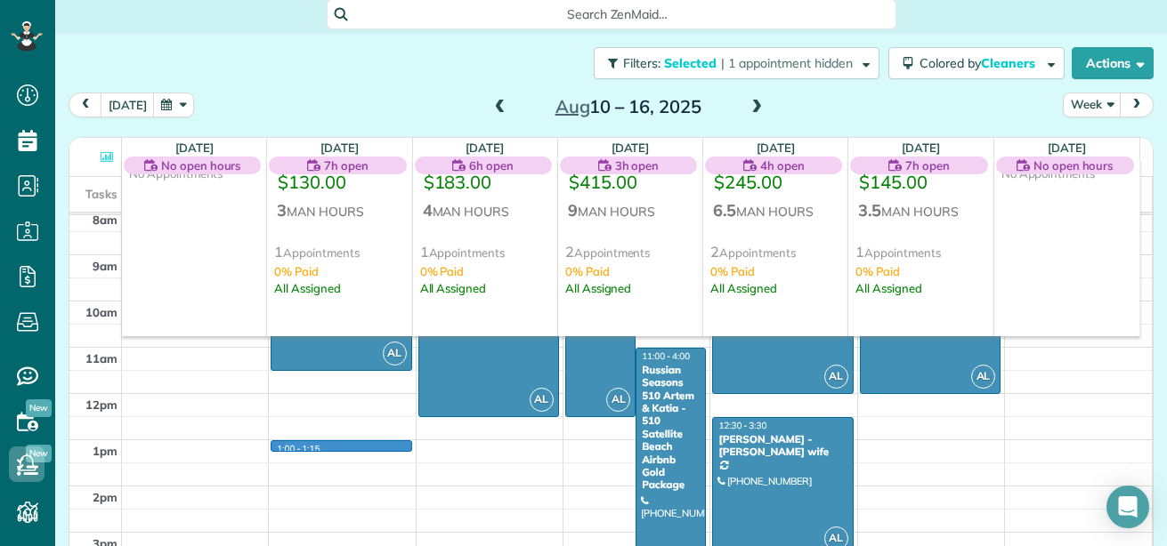
click at [315, 448] on div "12am 1am 2am 3am 4am 5am 6am 7am 8am 9am 10am 11am 12pm 1pm 2pm 3pm 4pm 5pm 6pm…" at bounding box center [610, 394] width 1082 height 1110
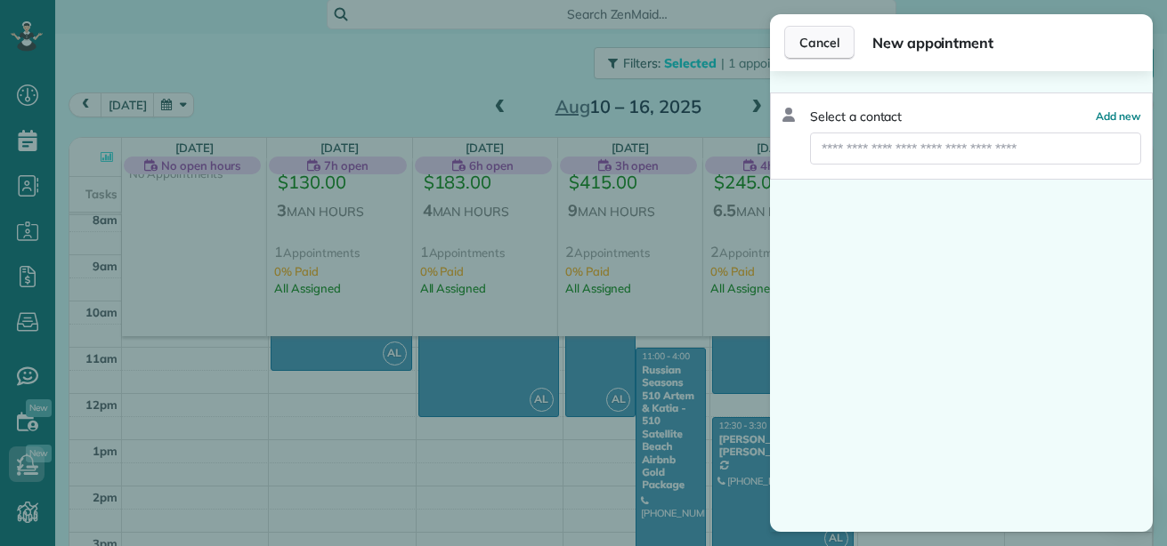
click at [827, 47] on span "Cancel" at bounding box center [819, 43] width 40 height 18
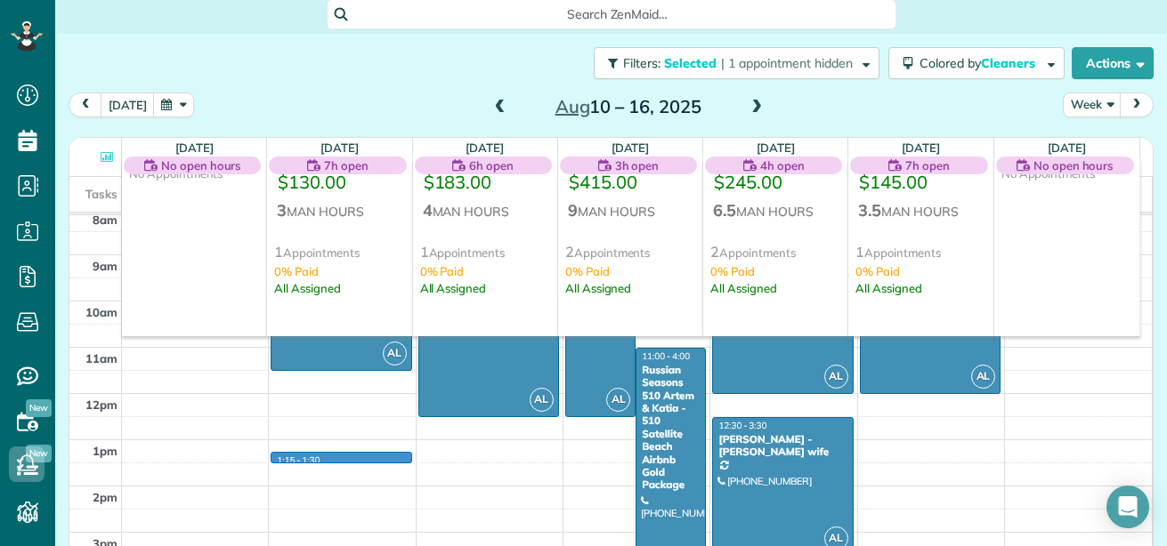
click at [317, 456] on div "12am 1am 2am 3am 4am 5am 6am 7am 8am 9am 10am 11am 12pm 1pm 2pm 3pm 4pm 5pm 6pm…" at bounding box center [610, 394] width 1082 height 1110
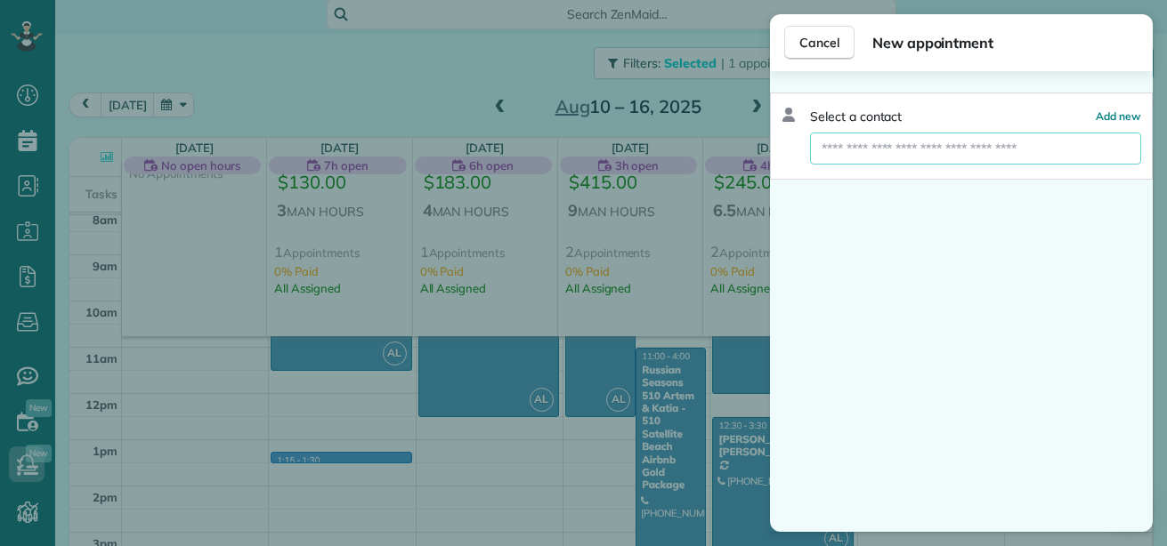
click at [849, 160] on input "text" at bounding box center [975, 149] width 331 height 32
click at [812, 119] on span "Select a contact" at bounding box center [856, 117] width 92 height 18
click at [787, 110] on icon at bounding box center [788, 115] width 12 height 14
click at [831, 44] on span "Cancel" at bounding box center [819, 43] width 40 height 18
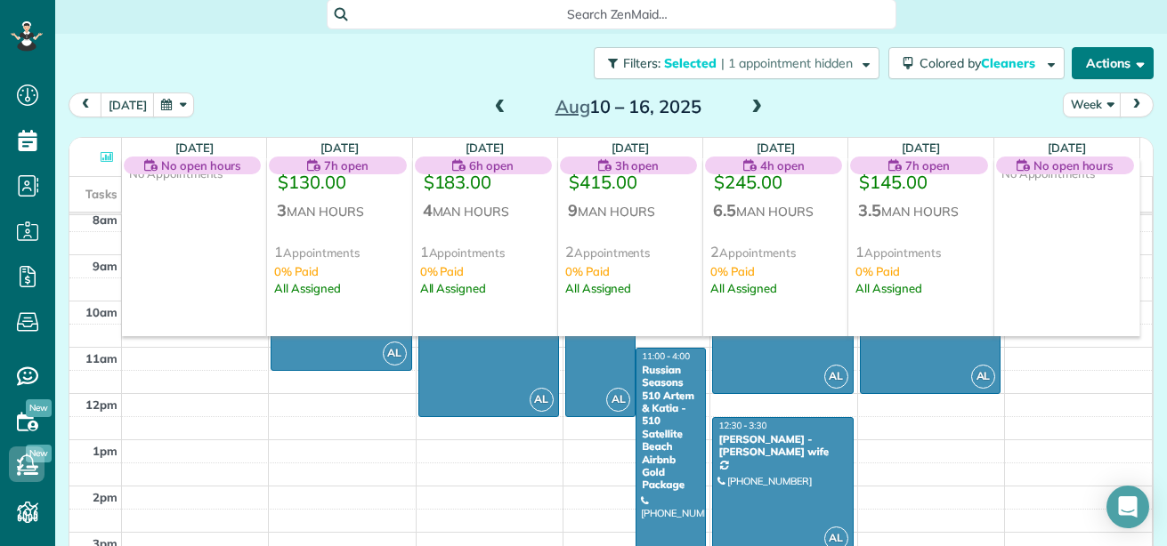
click at [1130, 60] on span "button" at bounding box center [1136, 62] width 13 height 13
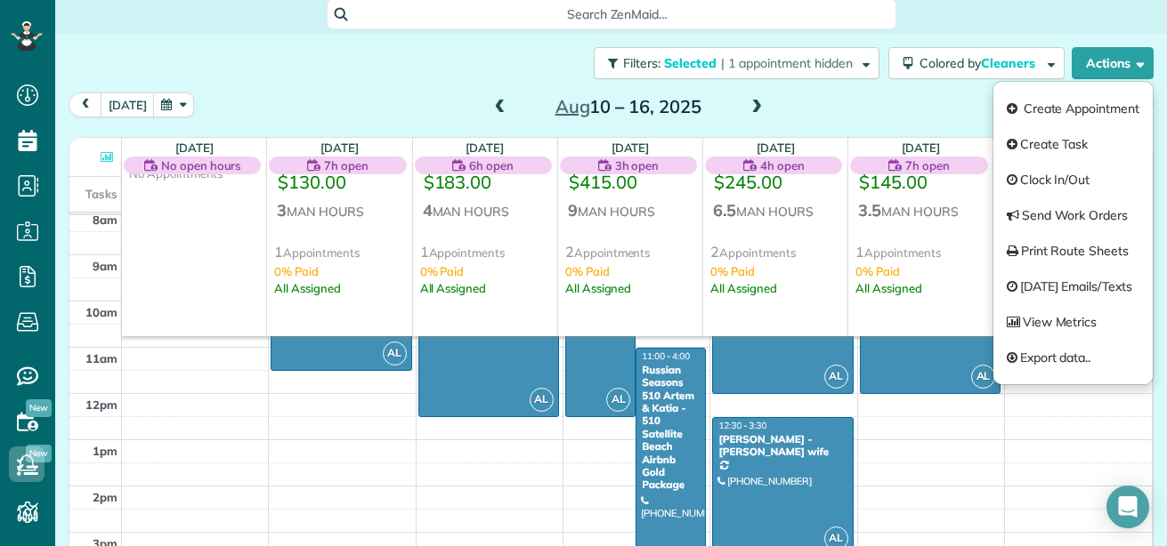
click at [884, 115] on div "[DATE] Week [DATE] – [DATE]" at bounding box center [611, 109] width 1085 height 33
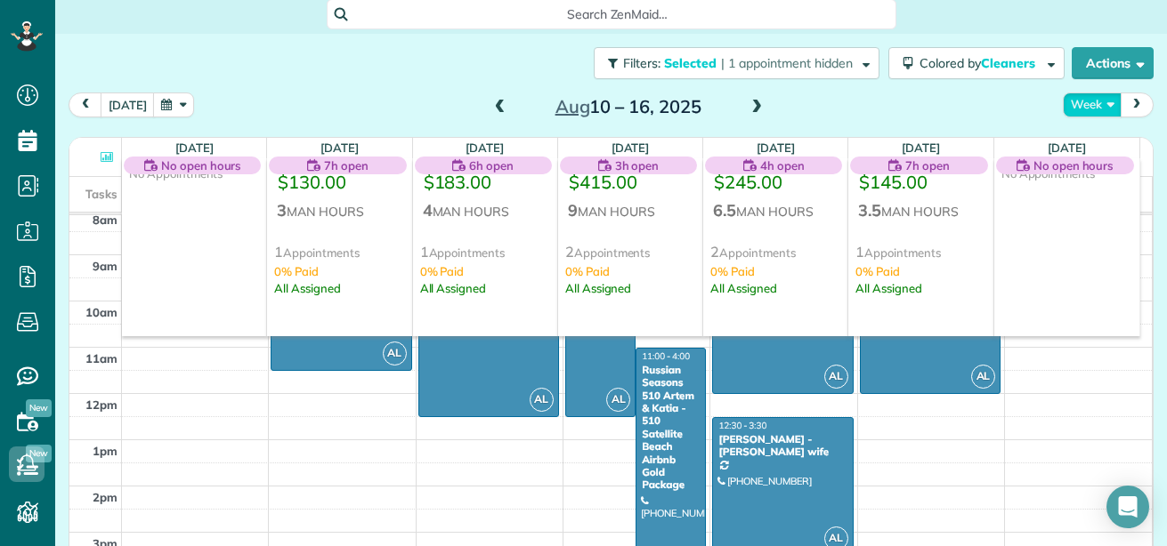
click at [1100, 105] on button "Week" at bounding box center [1091, 105] width 59 height 24
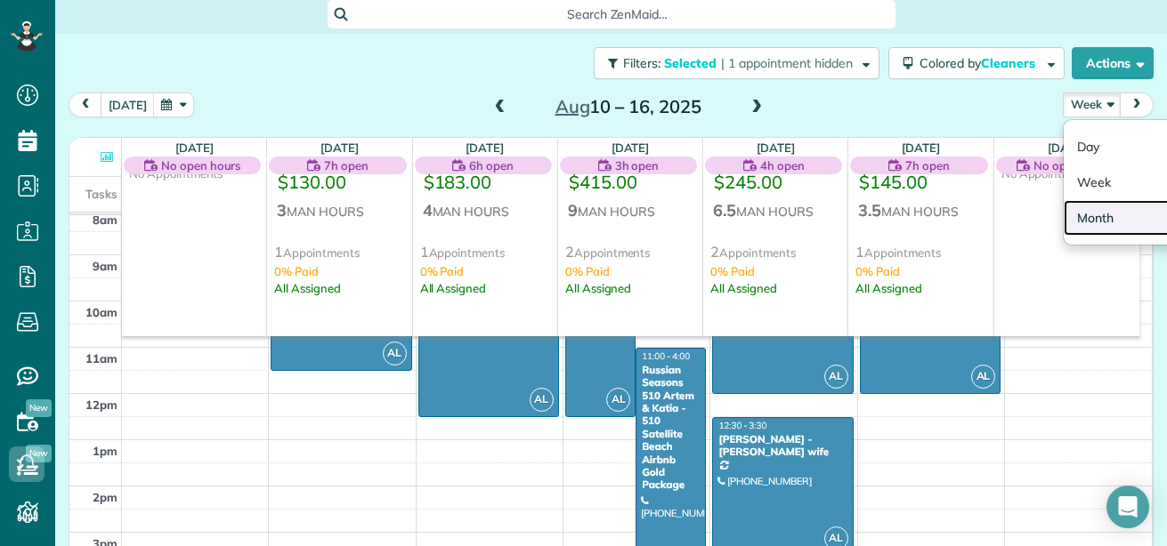
click at [1083, 212] on link "Month" at bounding box center [1133, 218] width 141 height 36
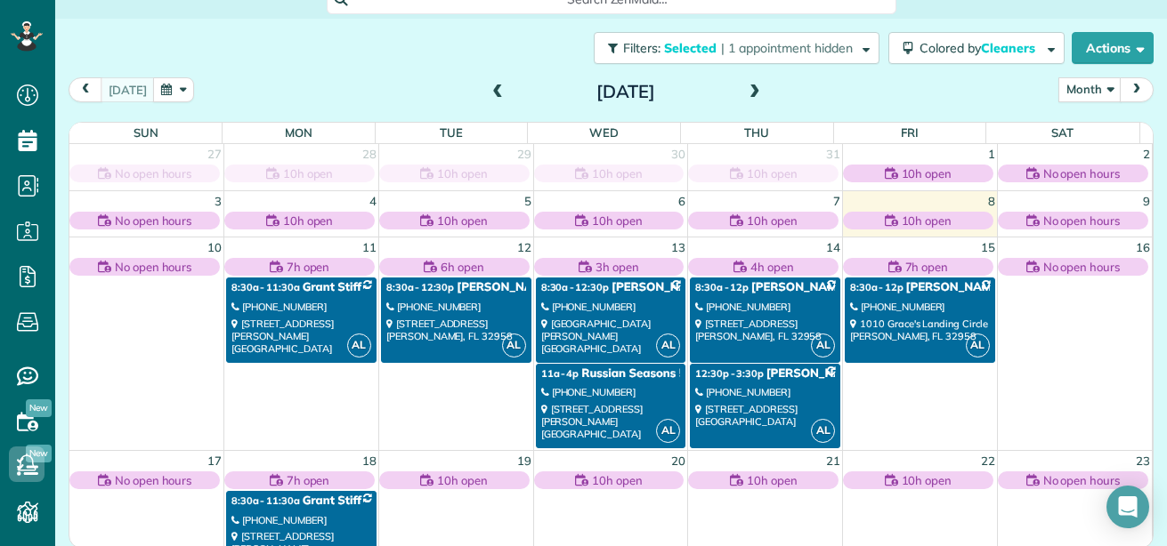
scroll to position [137, 0]
click at [1126, 38] on button "Actions" at bounding box center [1112, 48] width 82 height 32
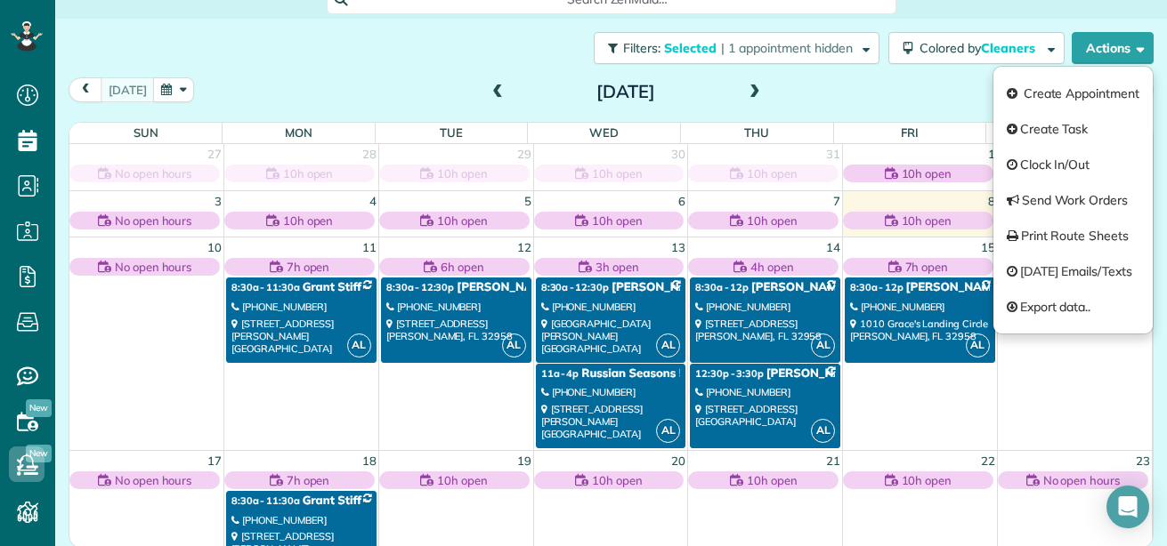
click at [902, 85] on div "[DATE] Month Day Week Month [DATE]" at bounding box center [611, 93] width 1085 height 33
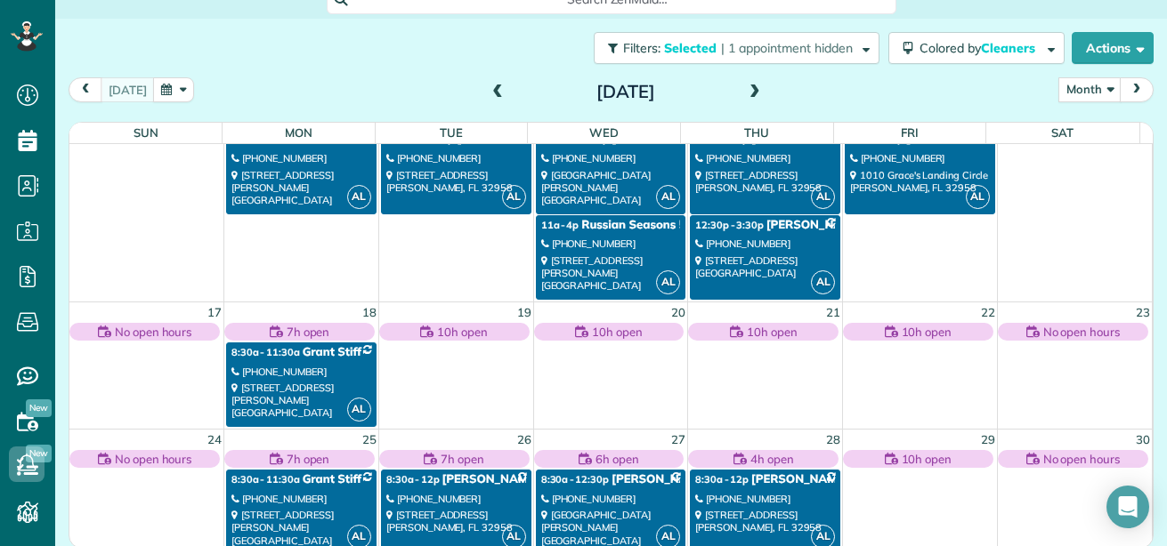
scroll to position [0, 0]
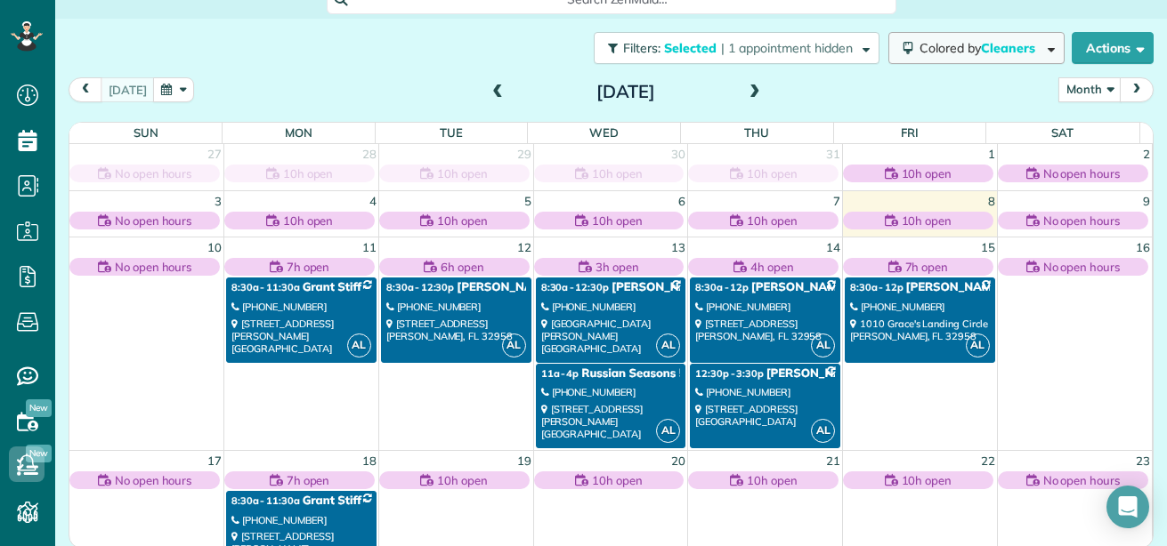
click at [1041, 45] on span "button" at bounding box center [1047, 47] width 13 height 13
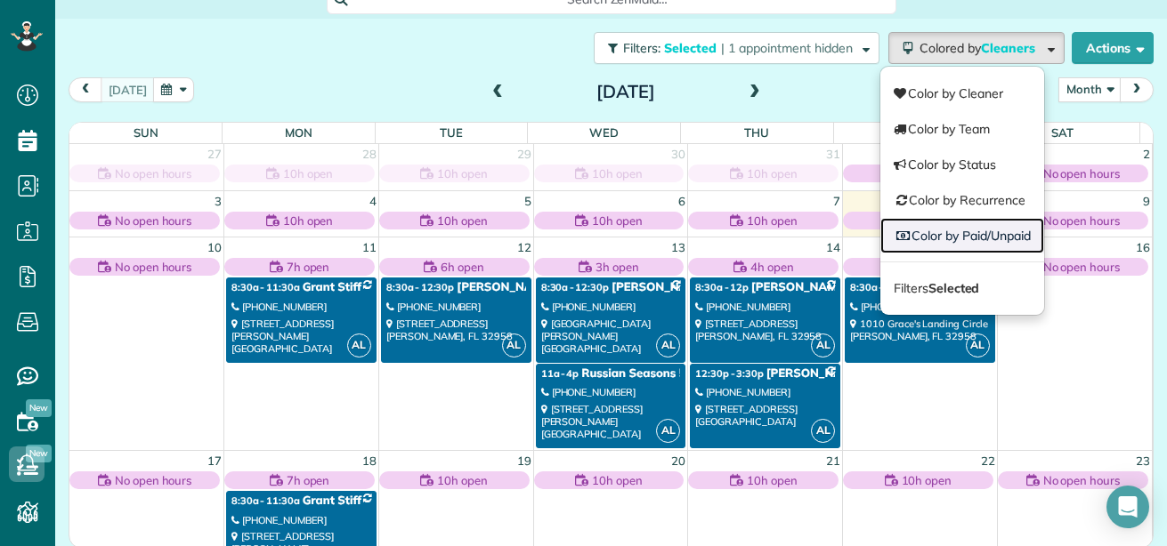
click at [944, 231] on link "Color by Paid/Unpaid" at bounding box center [962, 236] width 164 height 36
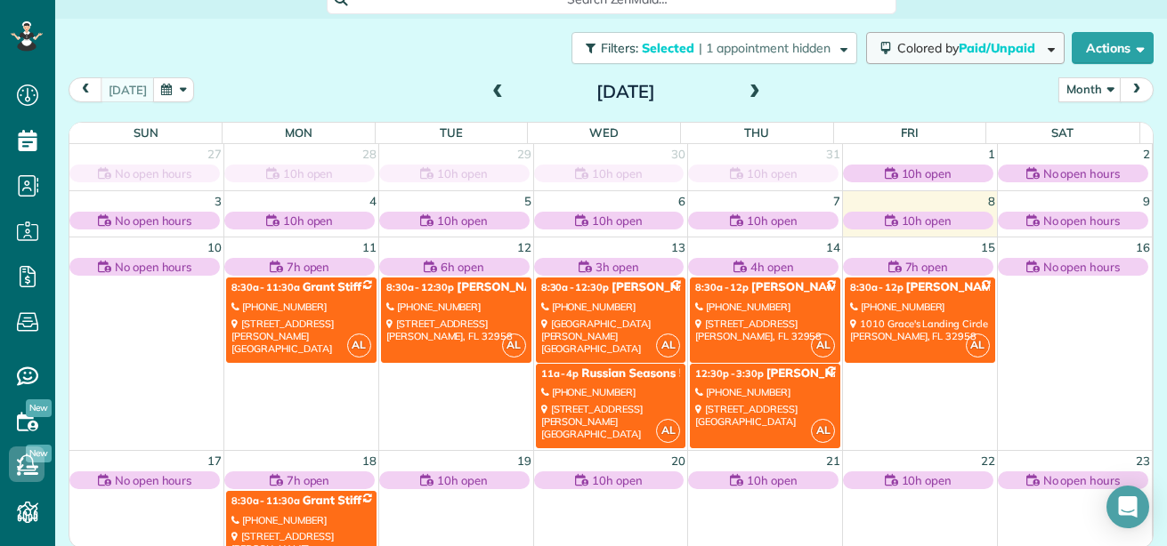
click at [1041, 44] on span "button" at bounding box center [1047, 47] width 13 height 13
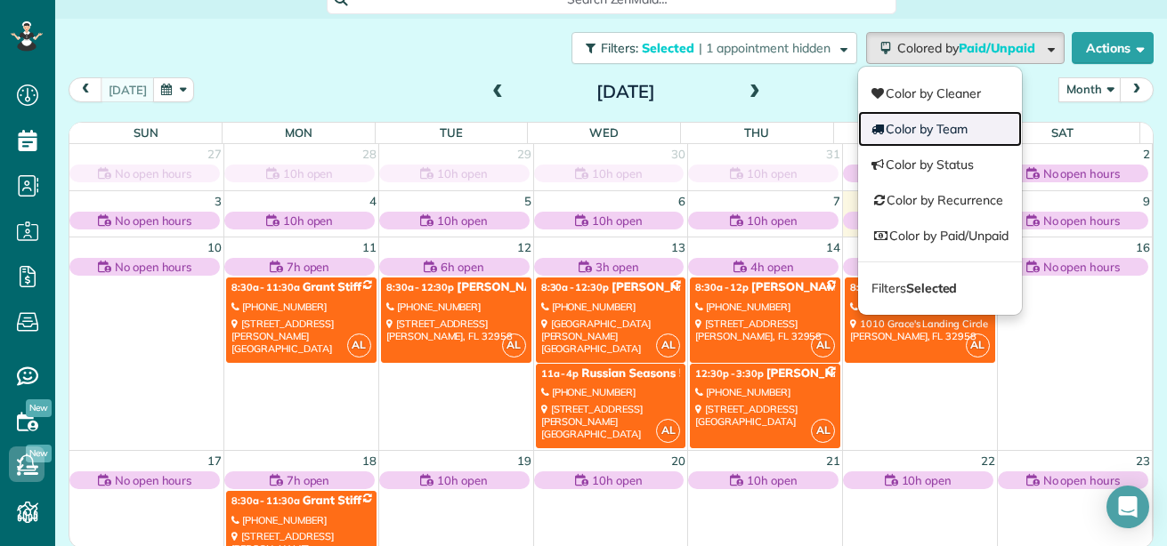
click at [903, 134] on link "Color by Team" at bounding box center [940, 129] width 164 height 36
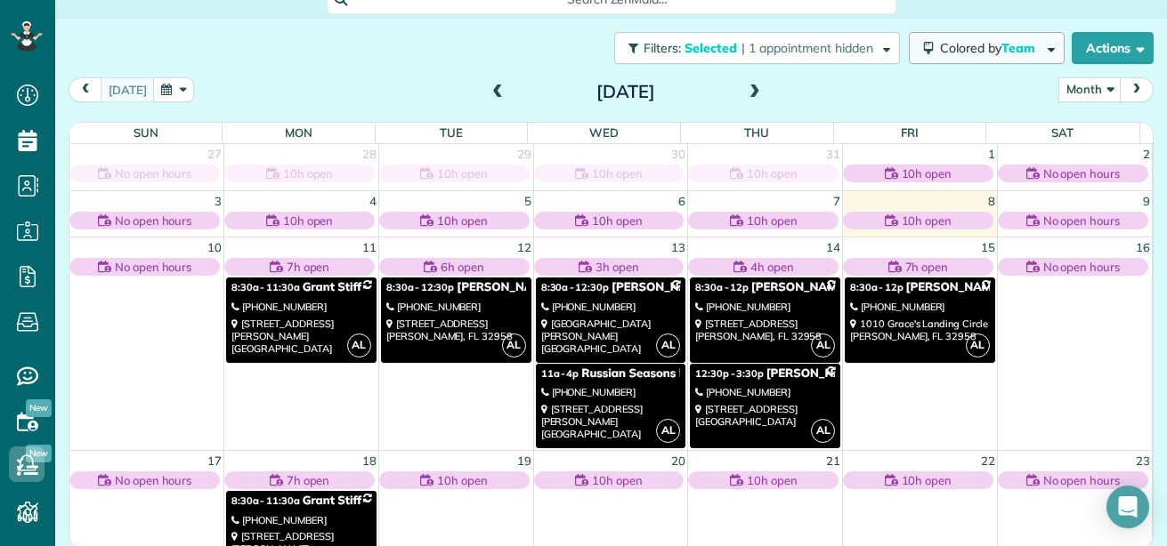
click at [1041, 49] on span "button" at bounding box center [1047, 47] width 13 height 13
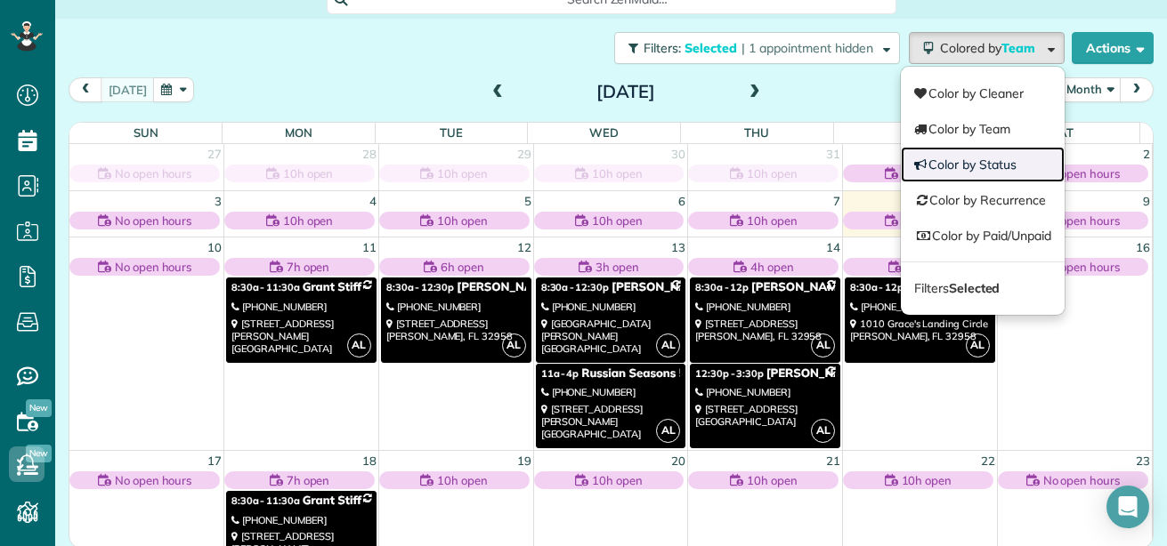
click at [948, 159] on link "Color by Status" at bounding box center [982, 165] width 164 height 36
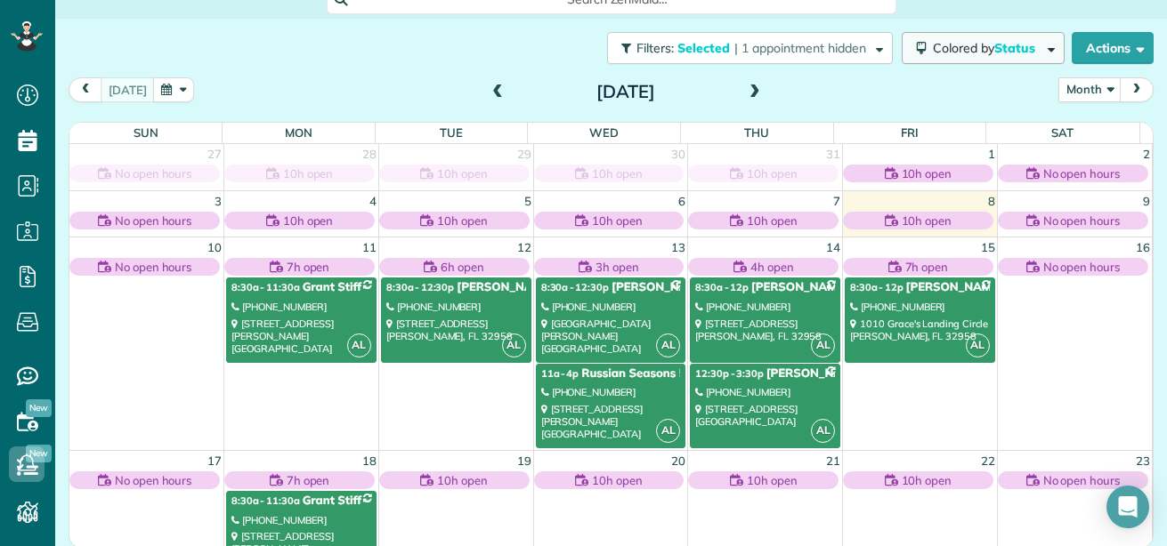
click at [1041, 51] on span "button" at bounding box center [1047, 47] width 13 height 13
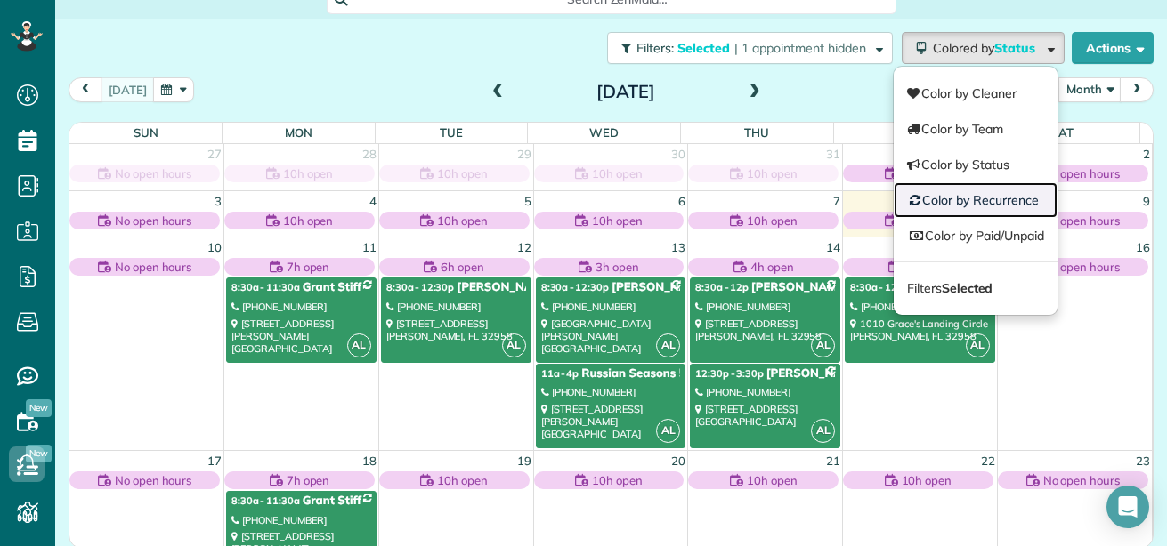
click at [926, 202] on link "Color by Recurrence" at bounding box center [975, 200] width 164 height 36
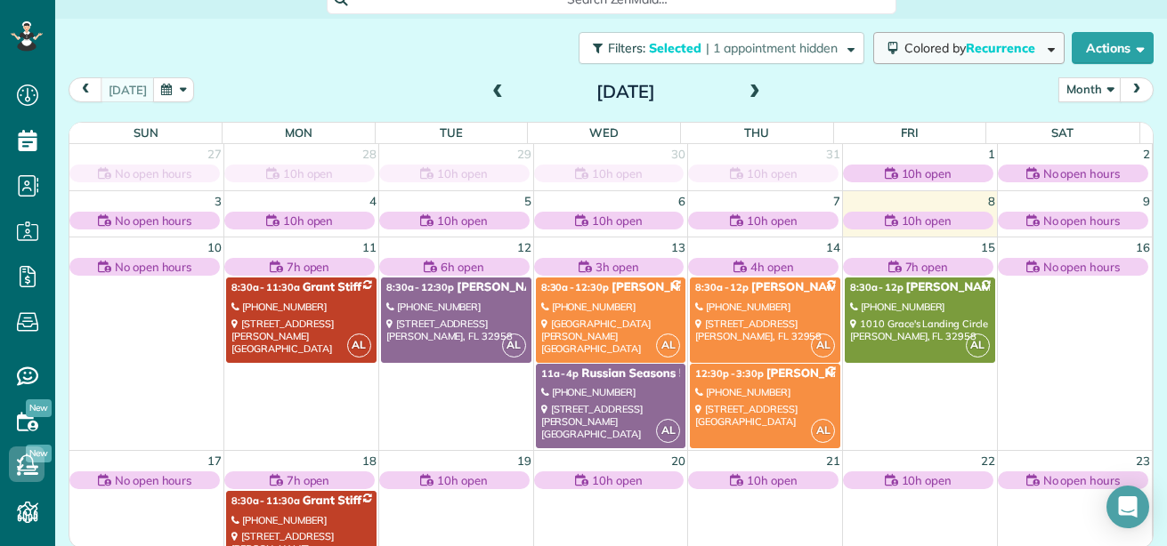
click at [1041, 48] on button "Colored by Recurrence" at bounding box center [968, 48] width 191 height 32
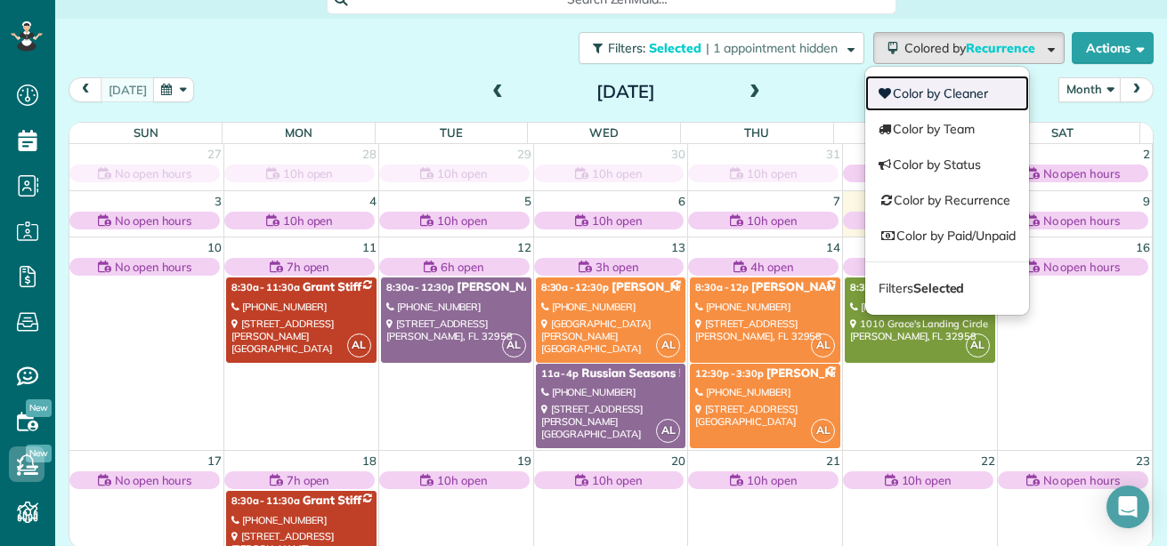
click at [943, 88] on link "Color by Cleaner" at bounding box center [947, 94] width 164 height 36
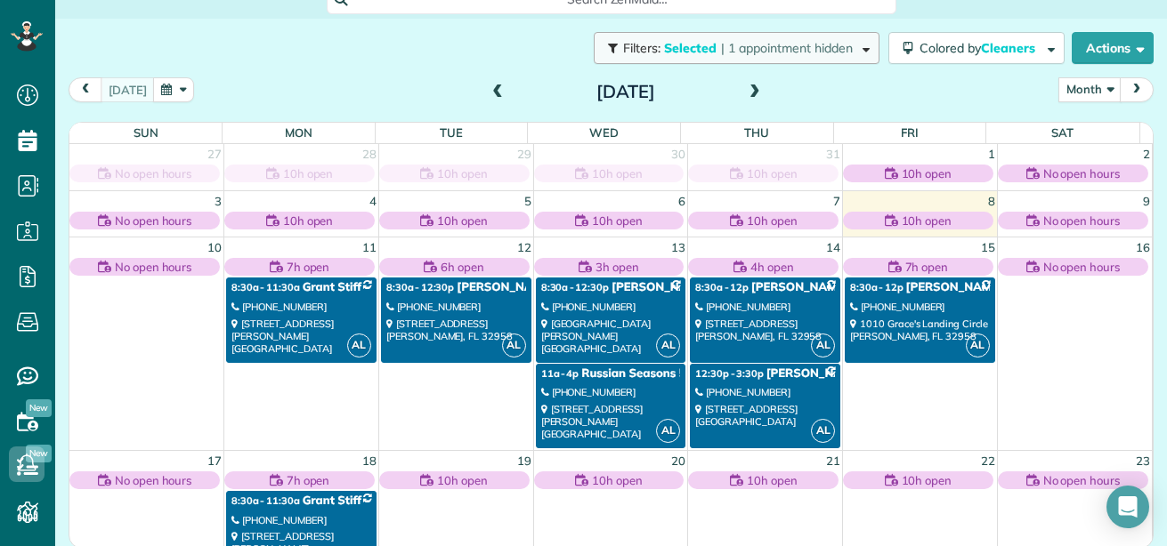
click at [856, 44] on span "button" at bounding box center [862, 47] width 13 height 13
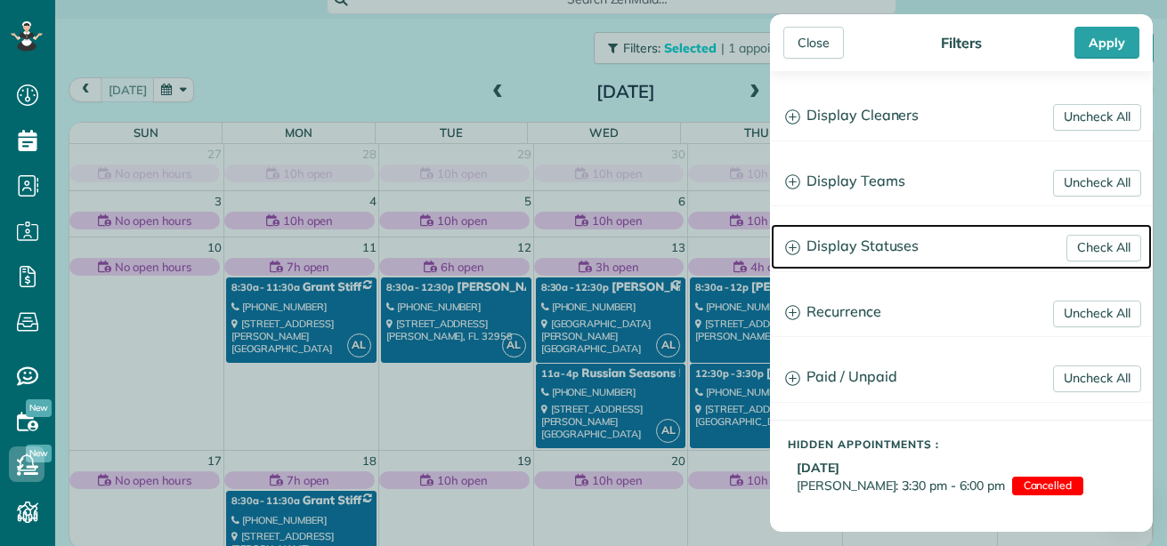
click at [789, 251] on icon at bounding box center [792, 247] width 15 height 15
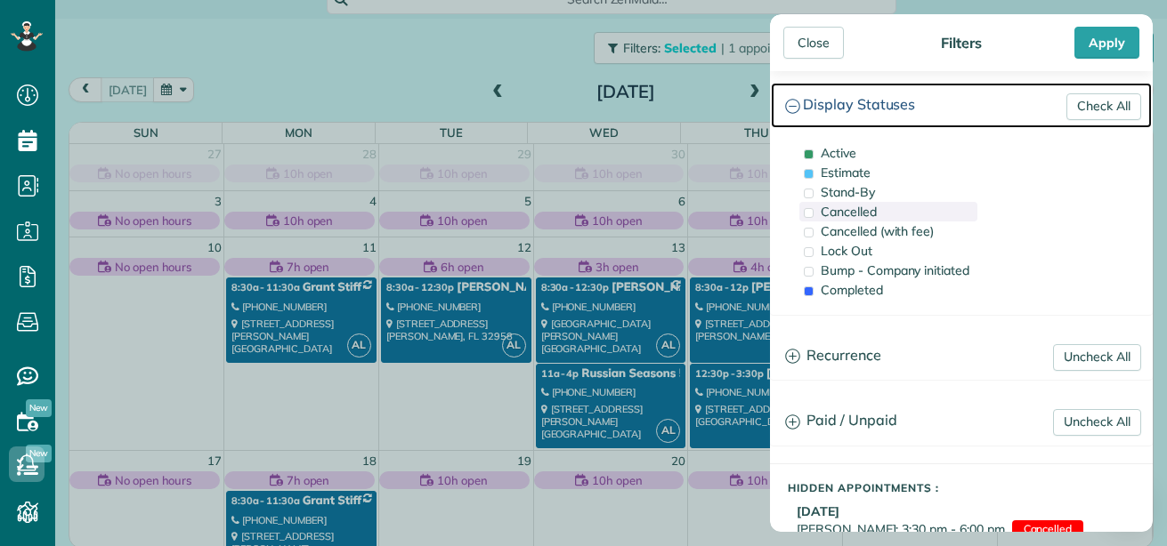
scroll to position [143, 0]
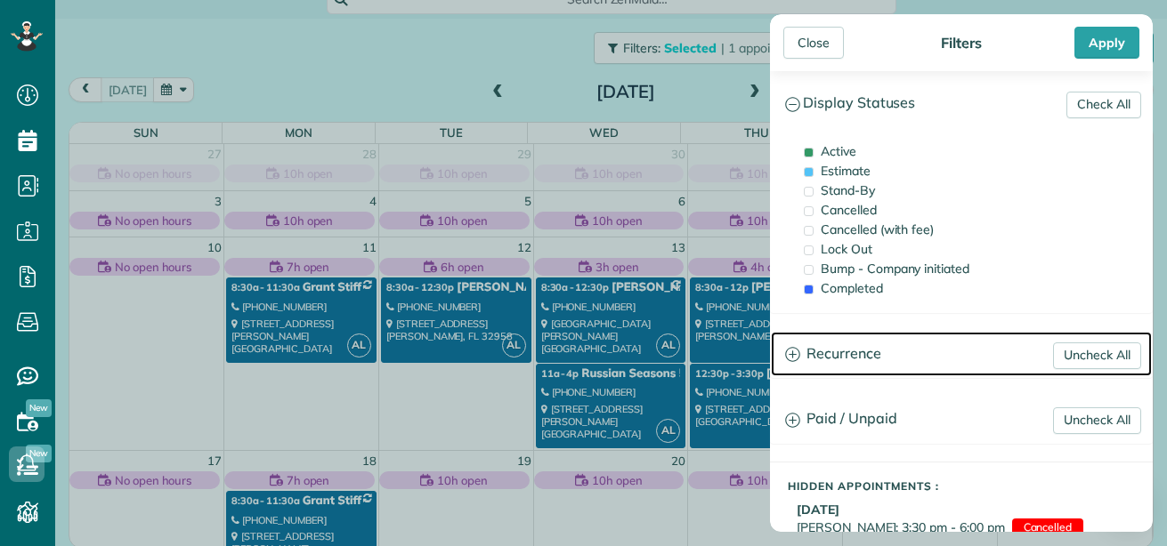
click at [791, 352] on icon at bounding box center [792, 354] width 15 height 15
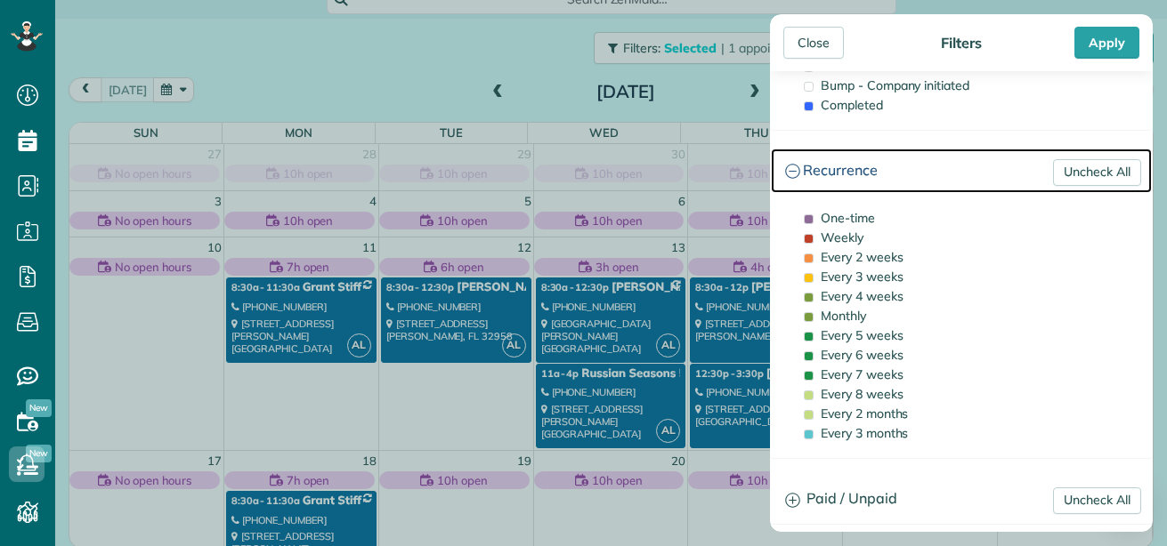
scroll to position [442, 0]
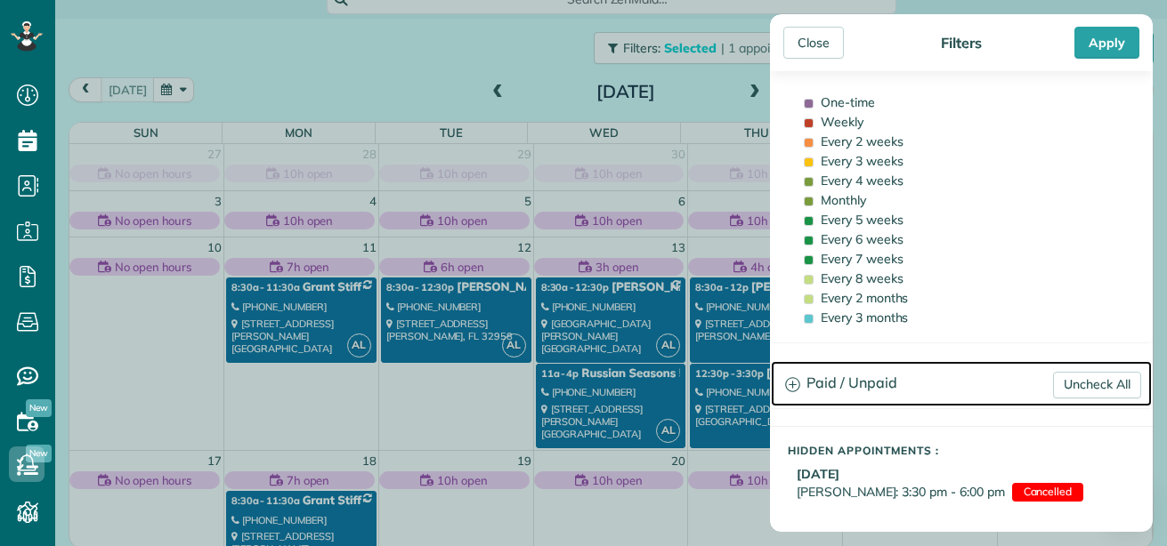
click at [793, 385] on icon at bounding box center [792, 384] width 14 height 14
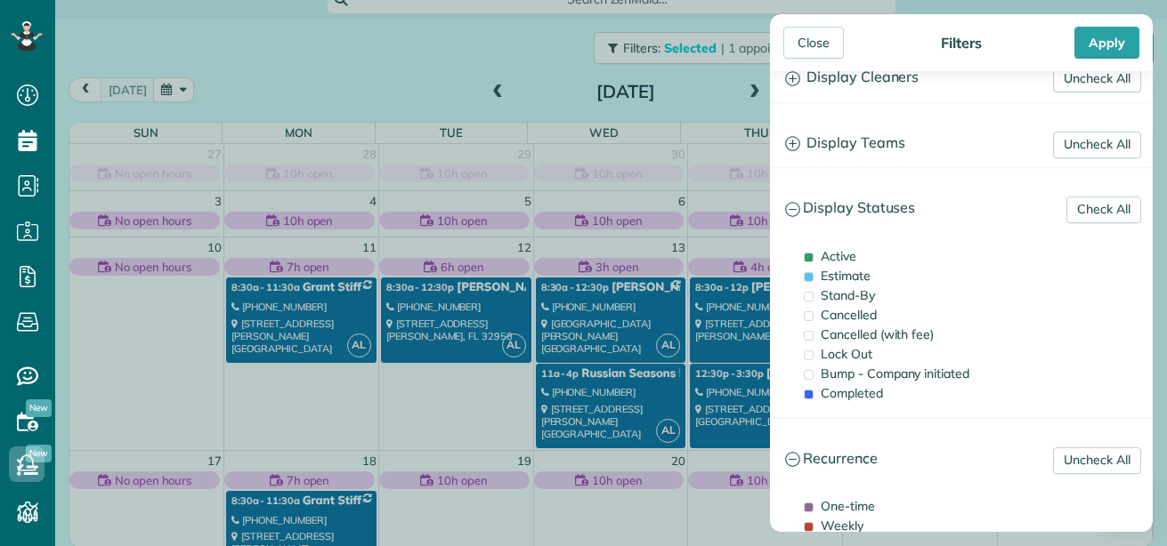
scroll to position [0, 0]
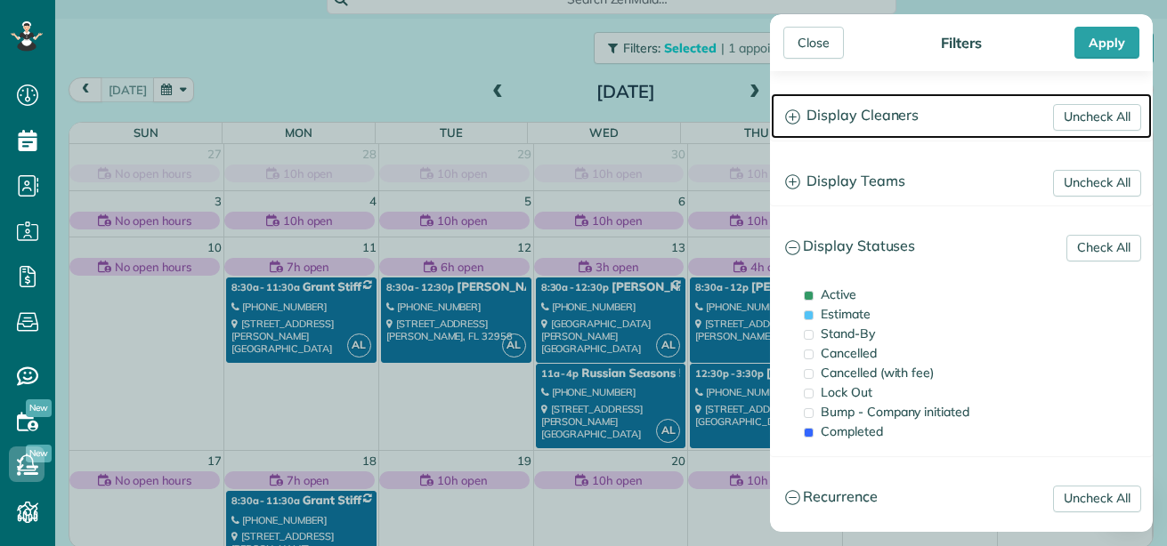
click at [797, 117] on icon at bounding box center [792, 116] width 15 height 15
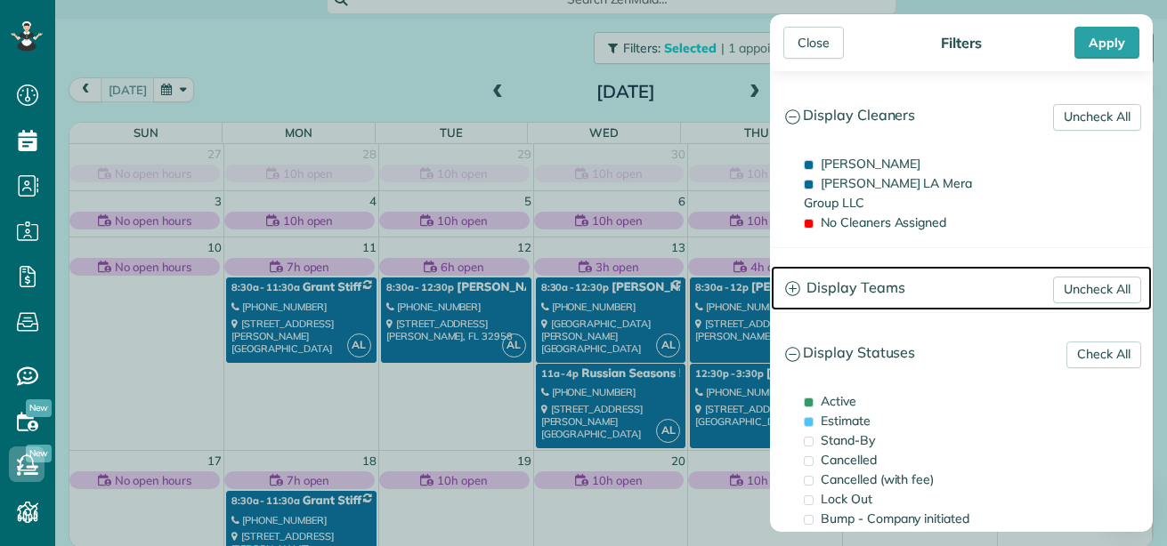
click at [789, 281] on icon at bounding box center [792, 288] width 14 height 14
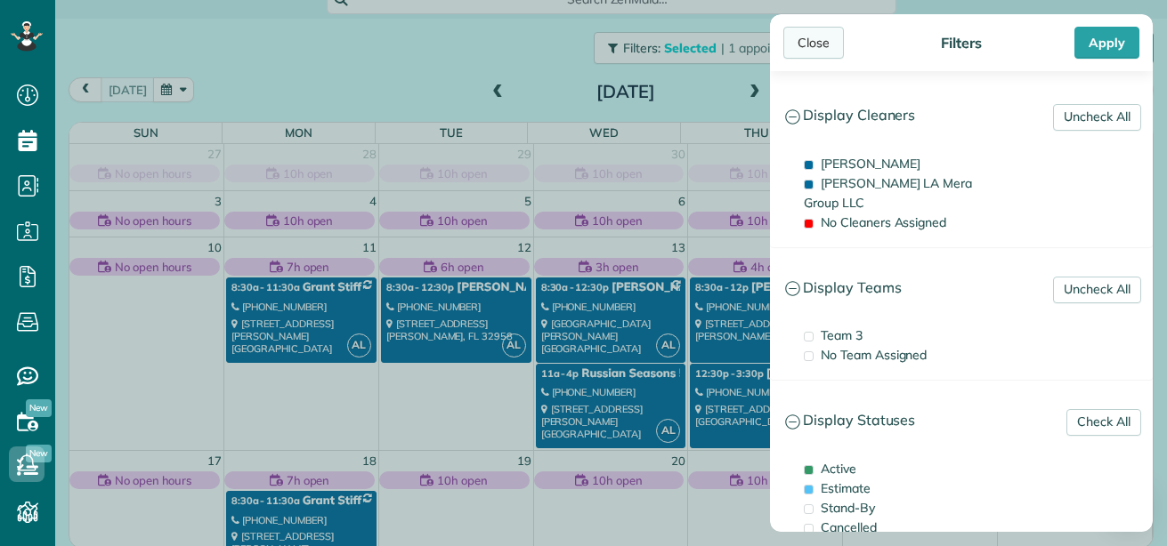
click at [808, 37] on div "Close" at bounding box center [813, 43] width 61 height 32
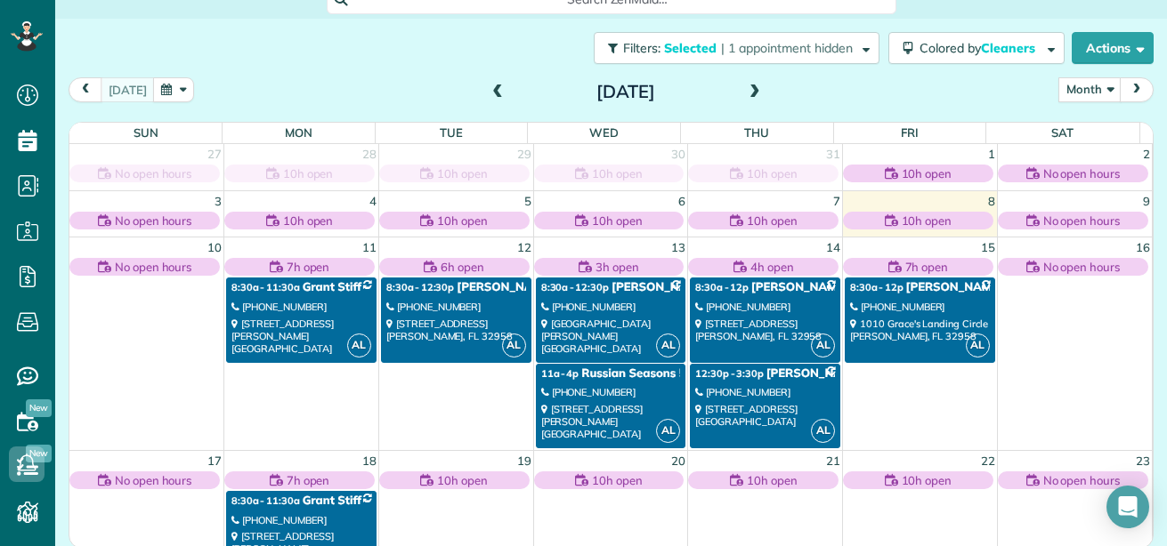
click at [287, 296] on link "AL 8:30a - 11:30a Grant Stiff - Residential [PHONE_NUMBER] [STREET_ADDRESS][PER…" at bounding box center [301, 320] width 150 height 85
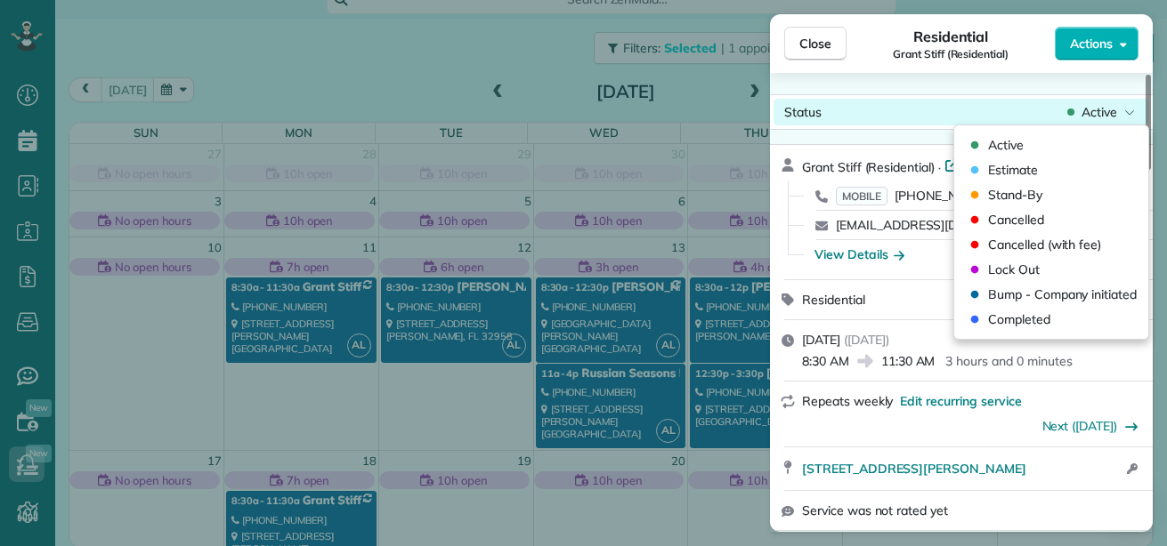
click at [1133, 117] on icon at bounding box center [1129, 112] width 11 height 18
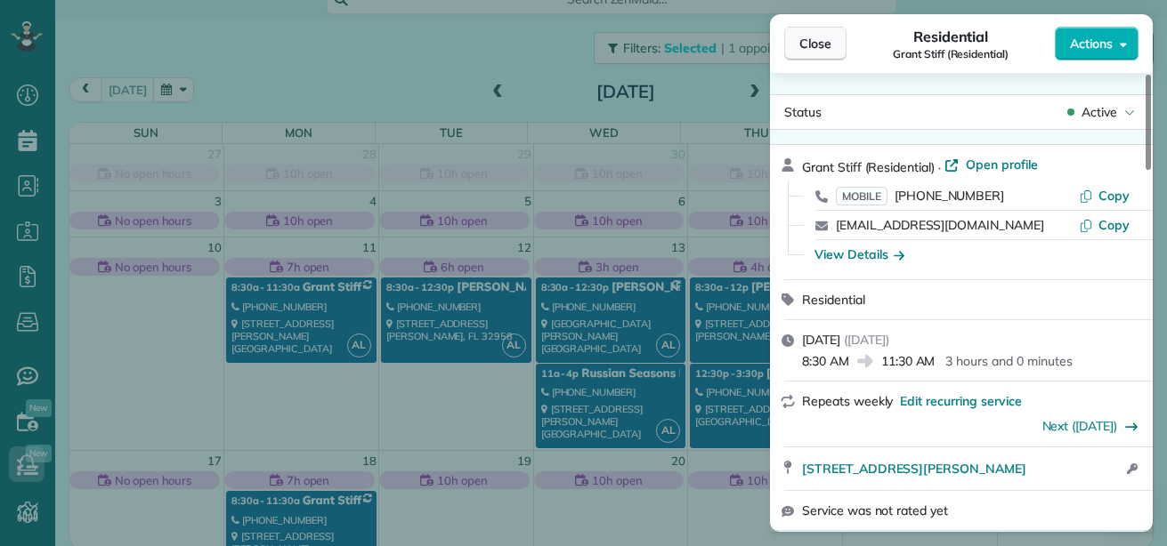
click at [828, 52] on button "Close" at bounding box center [815, 44] width 62 height 34
